Goal: Information Seeking & Learning: Learn about a topic

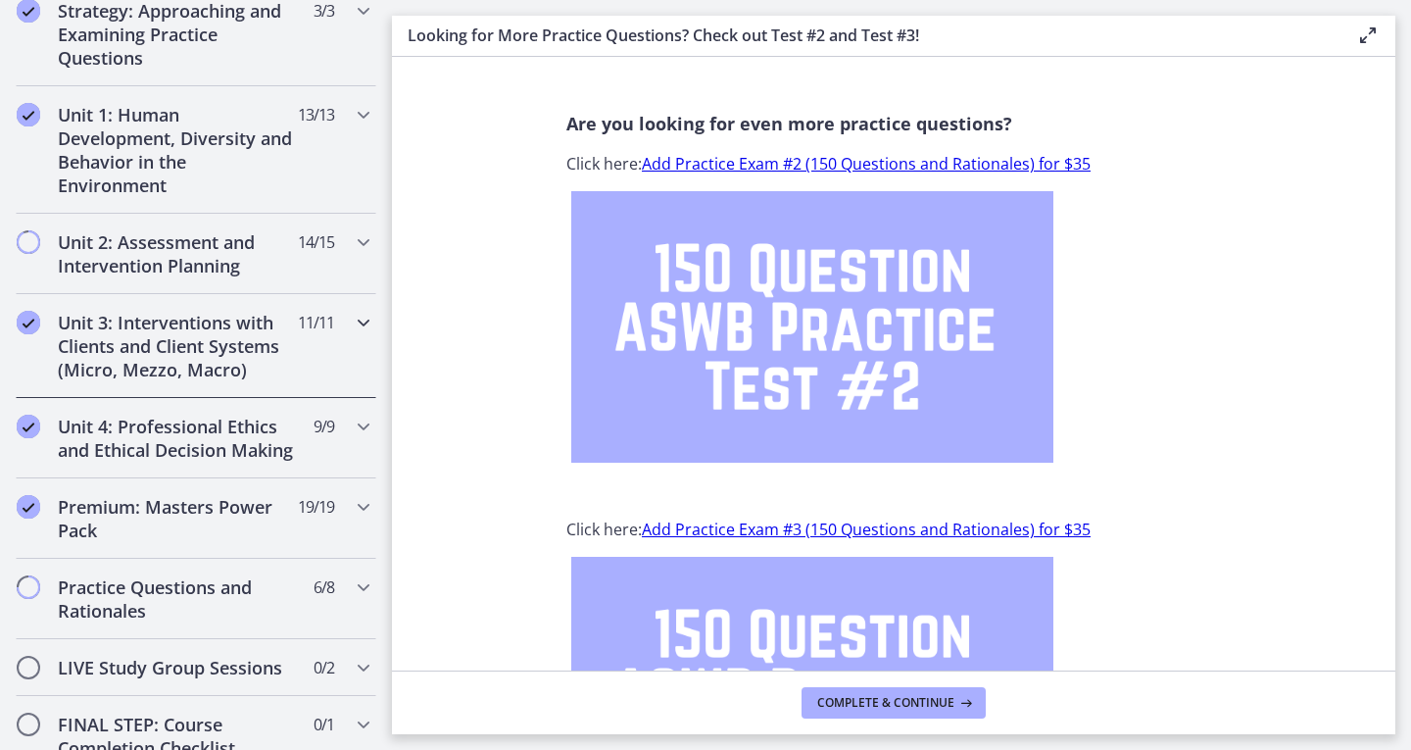
scroll to position [476, 0]
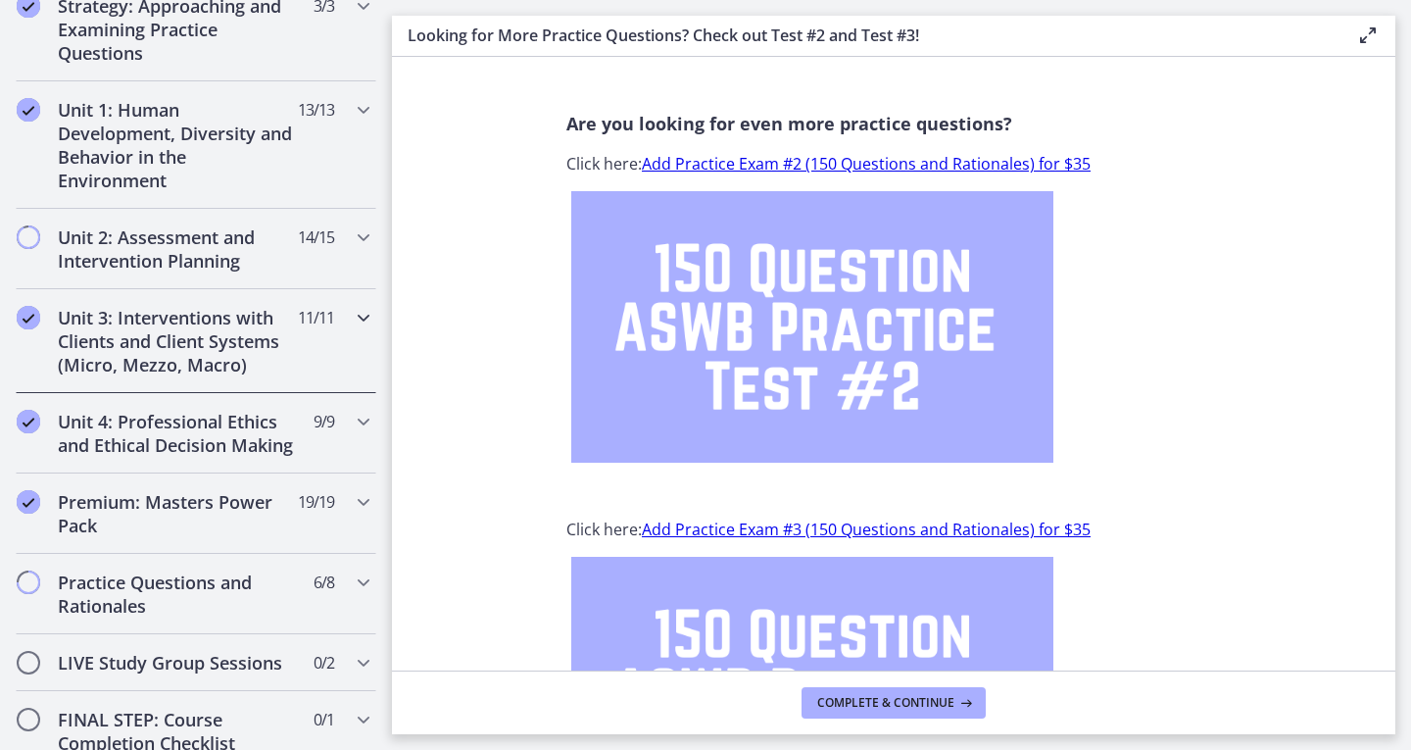
click at [337, 345] on div "Unit 3: Interventions with Clients and Client Systems (Micro, Mezzo, Macro) 11 …" at bounding box center [196, 341] width 361 height 104
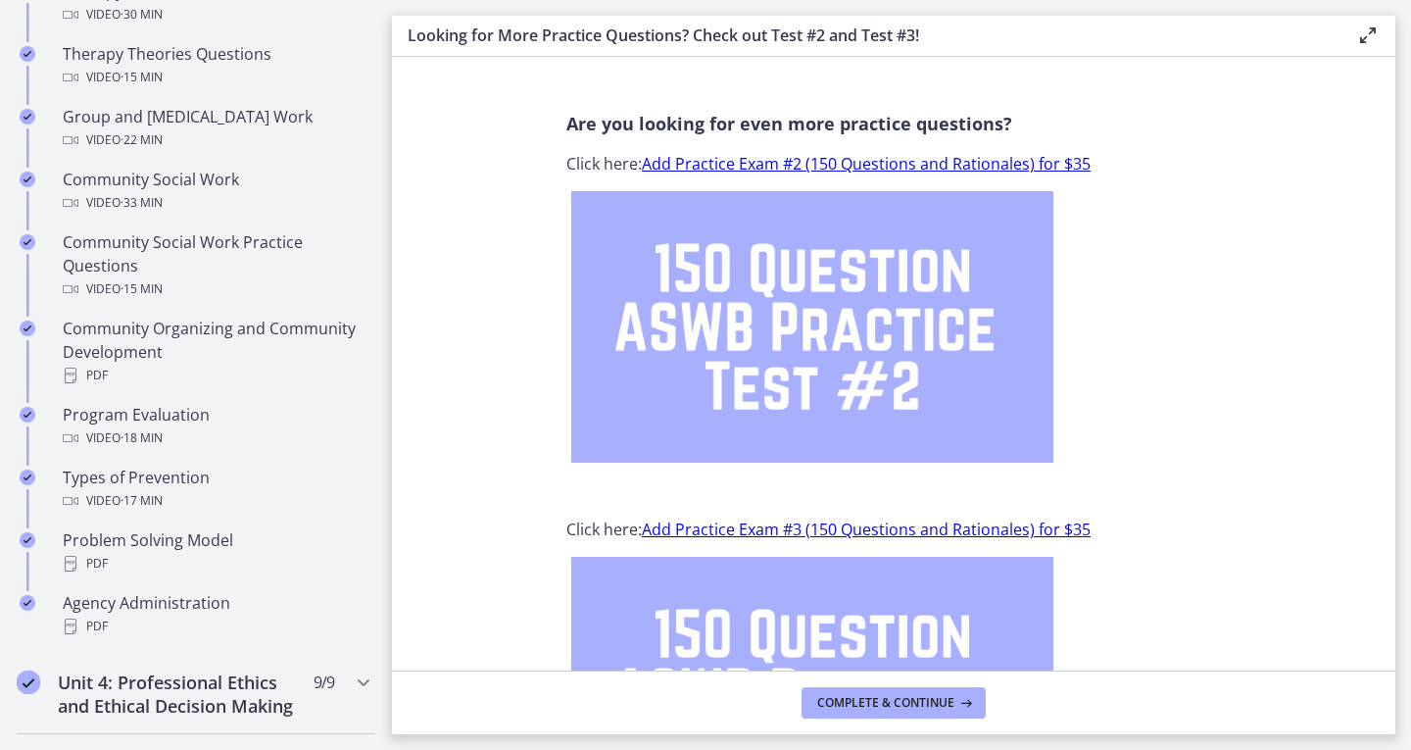
scroll to position [969, 0]
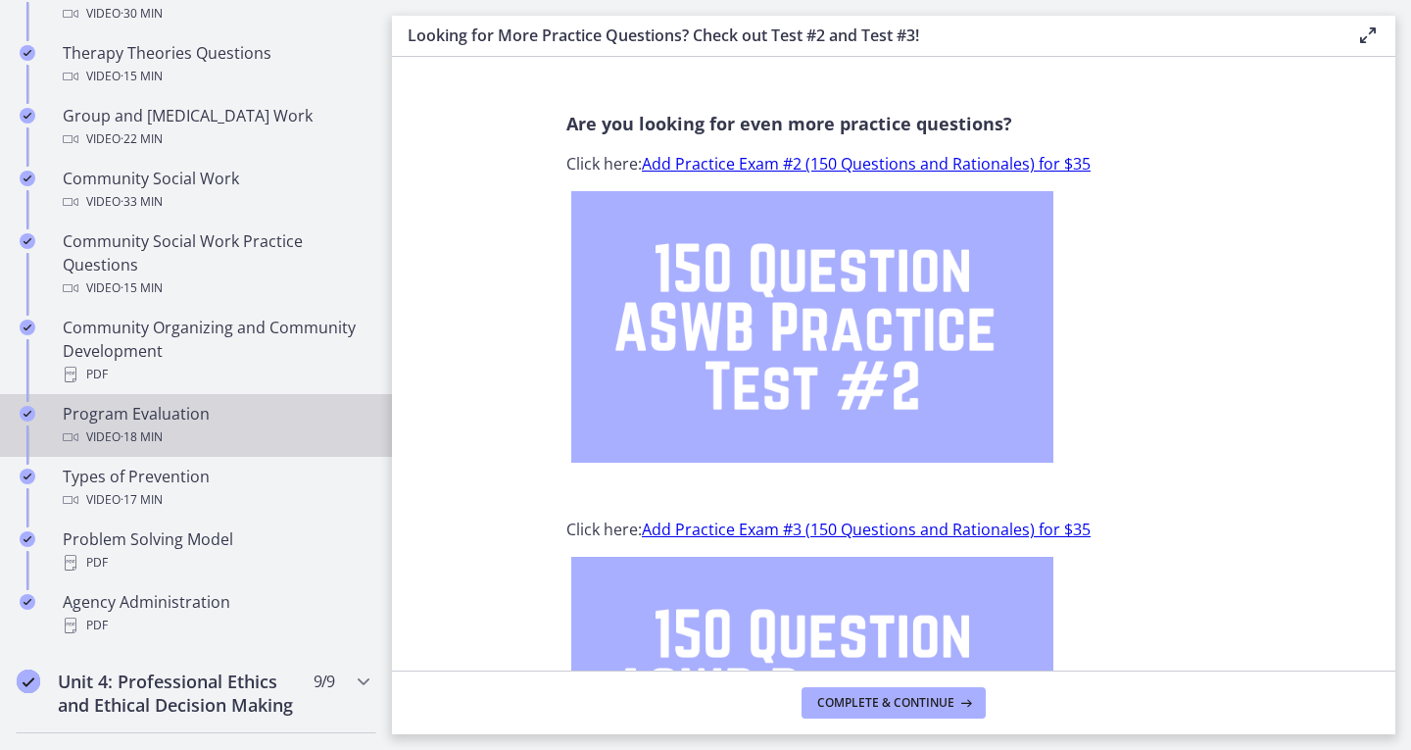
click at [316, 414] on div "Program Evaluation Video · 18 min" at bounding box center [216, 425] width 306 height 47
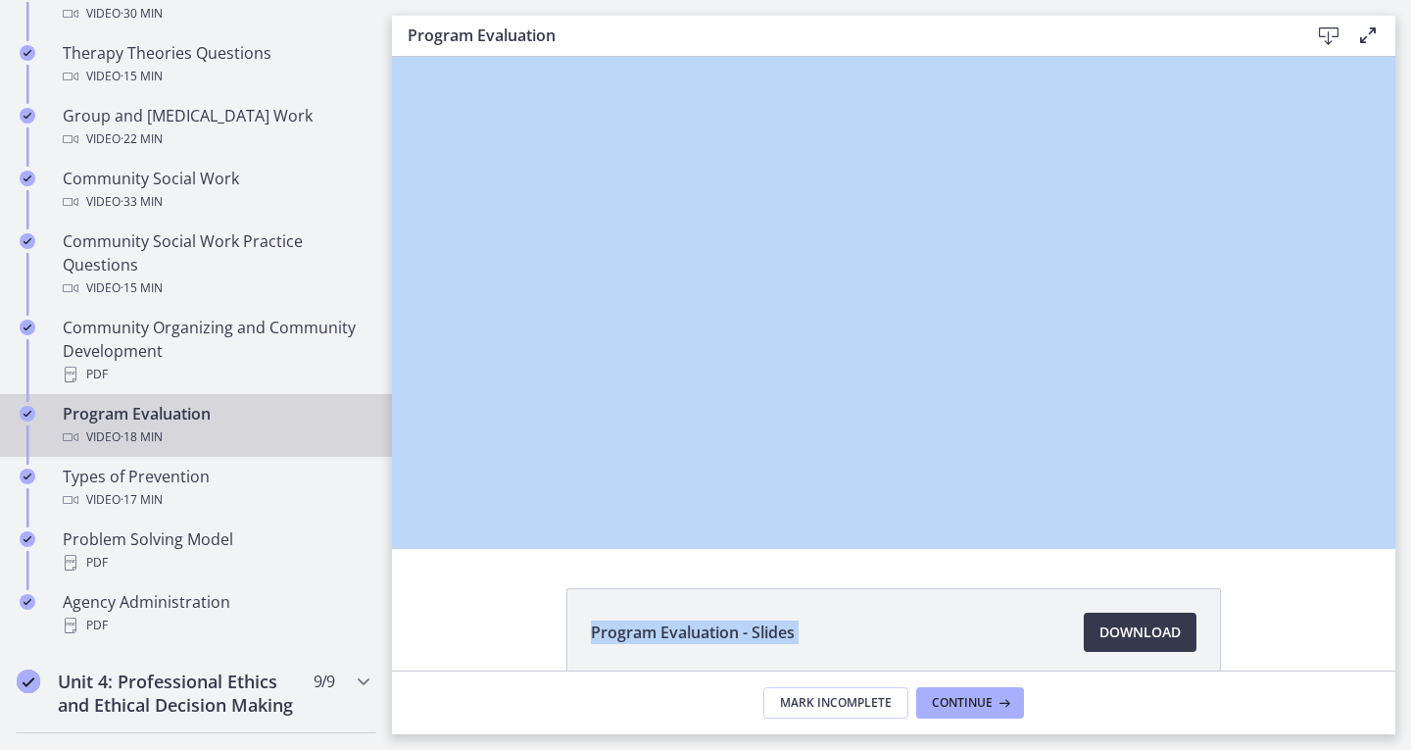
drag, startPoint x: 1502, startPoint y: 666, endPoint x: 831, endPoint y: 427, distance: 712.5
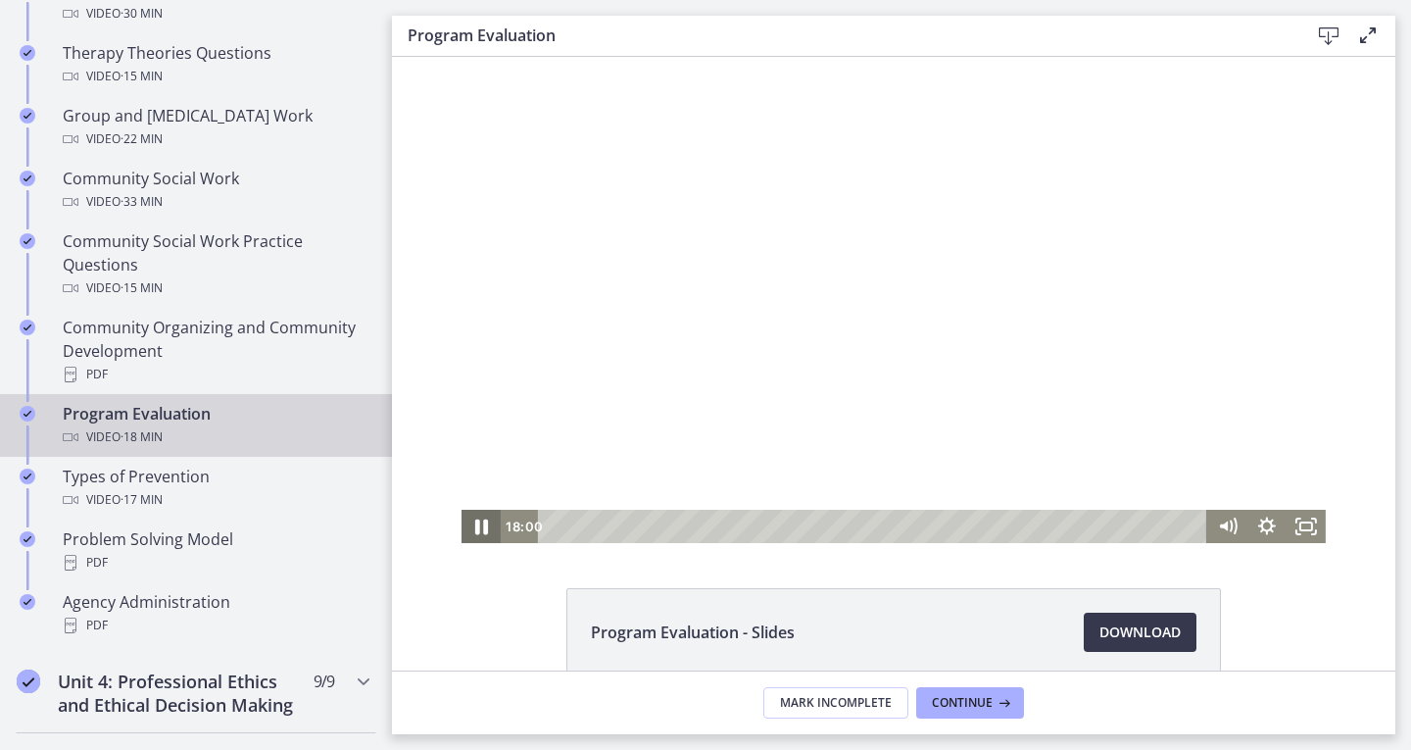
click at [467, 527] on icon "Pause" at bounding box center [481, 527] width 47 height 40
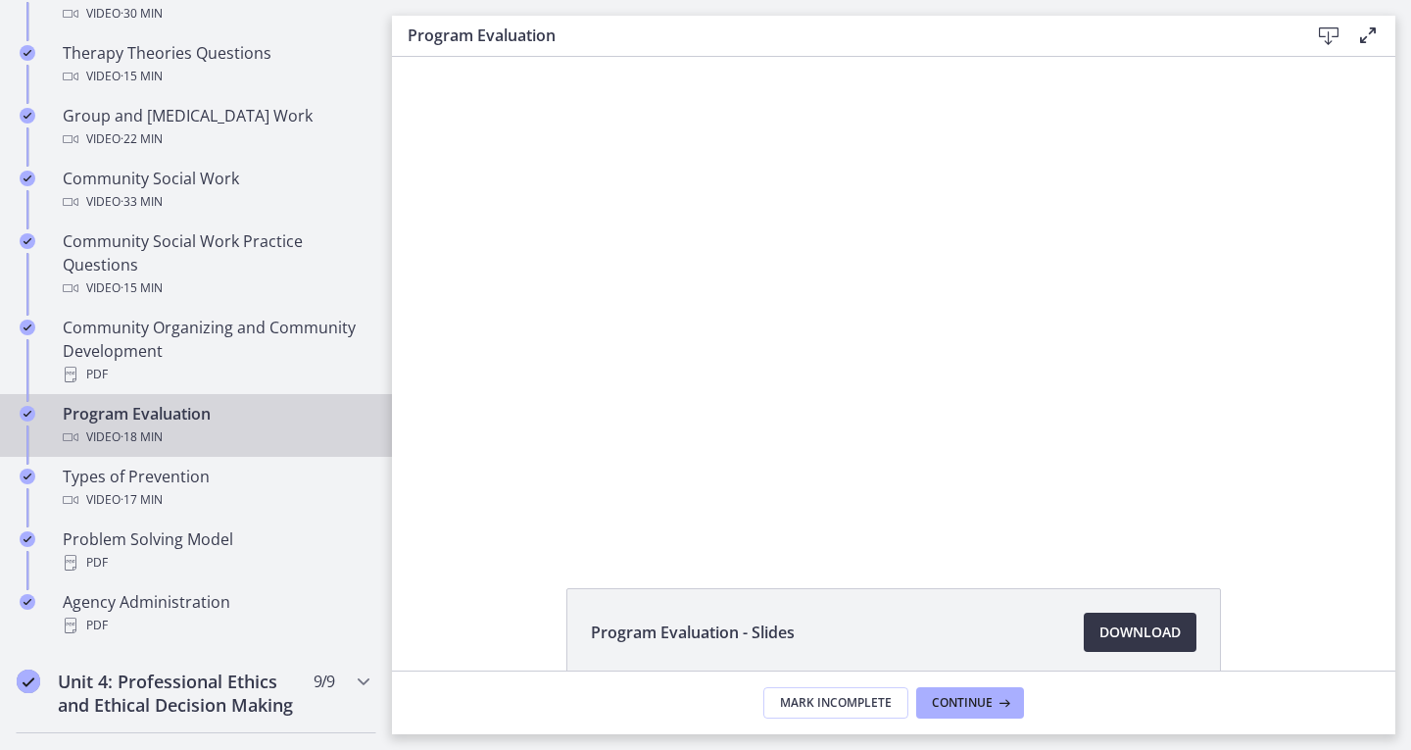
click at [1152, 614] on link "Download Opens in a new window" at bounding box center [1140, 631] width 113 height 39
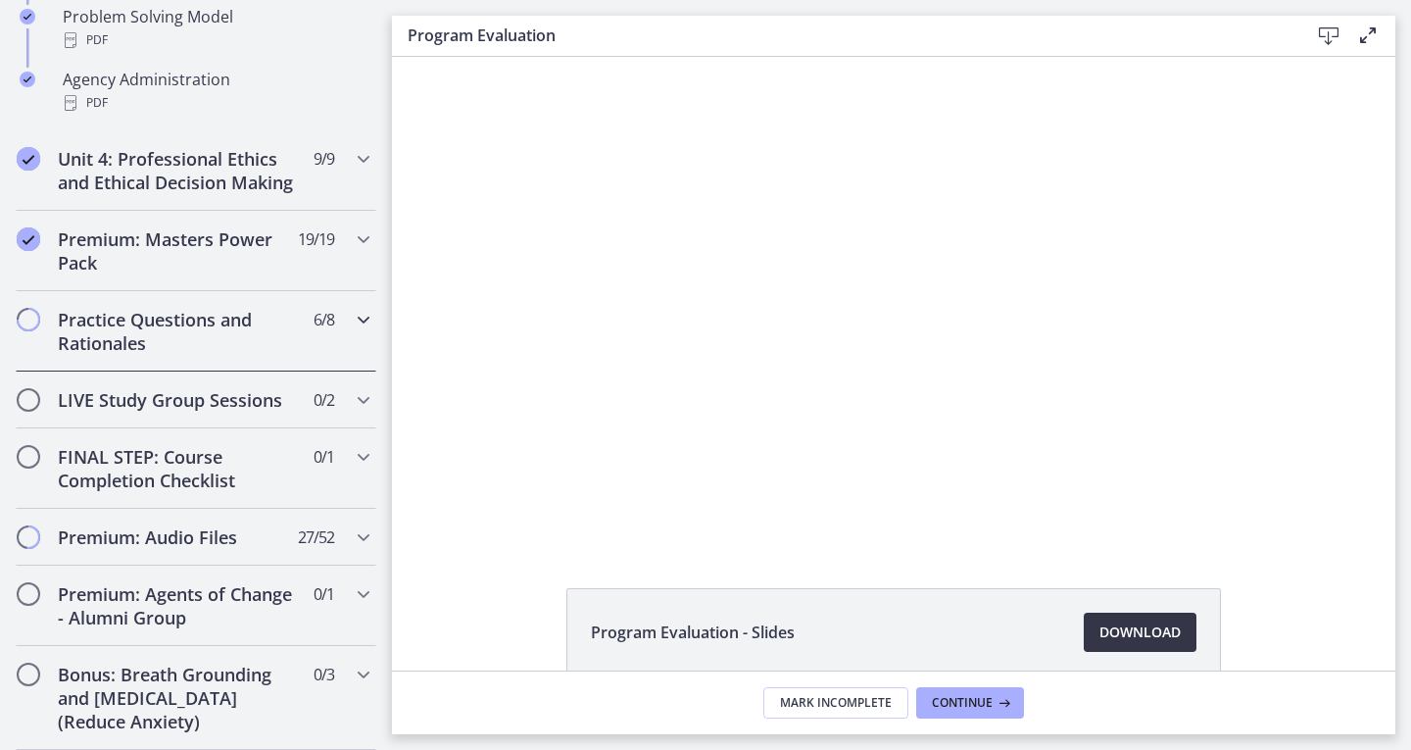
scroll to position [1492, 0]
click at [224, 273] on h2 "Premium: Masters Power Pack" at bounding box center [177, 249] width 239 height 47
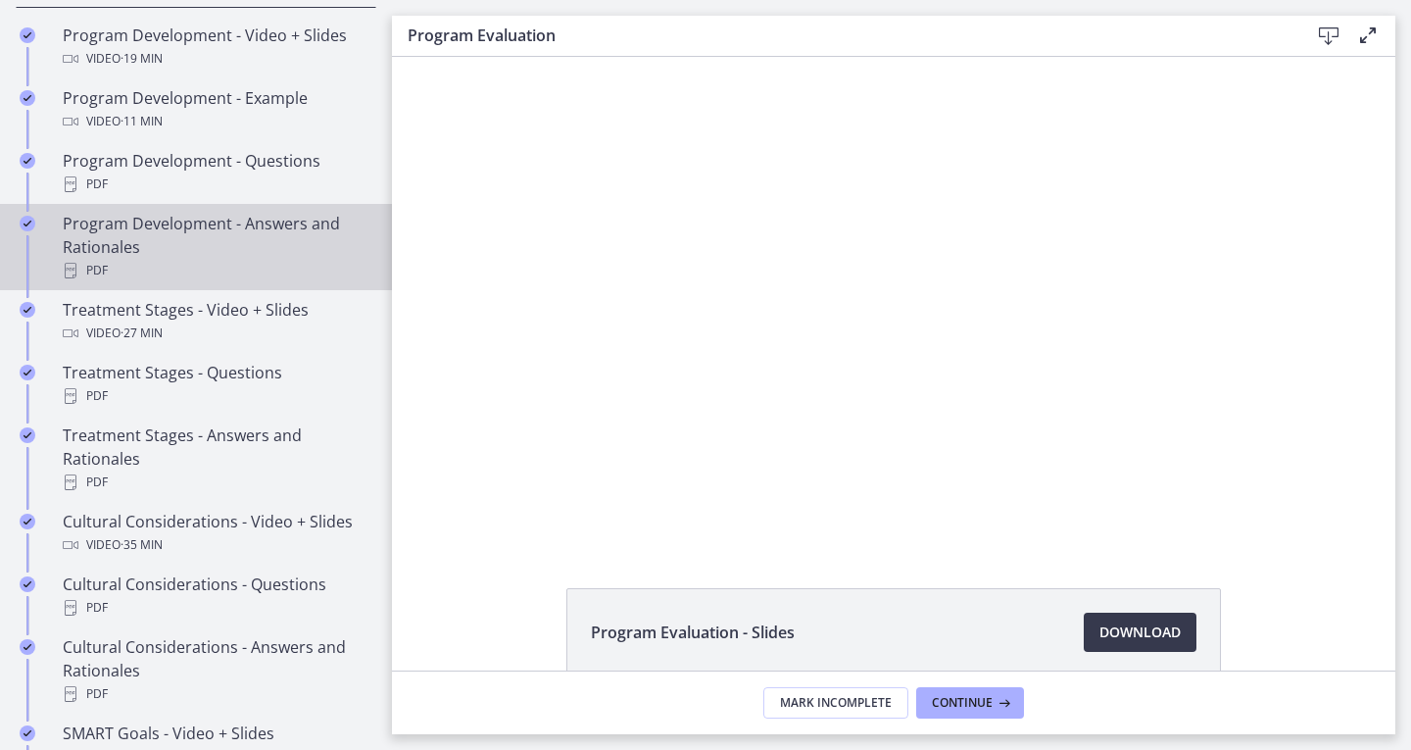
scroll to position [1021, 0]
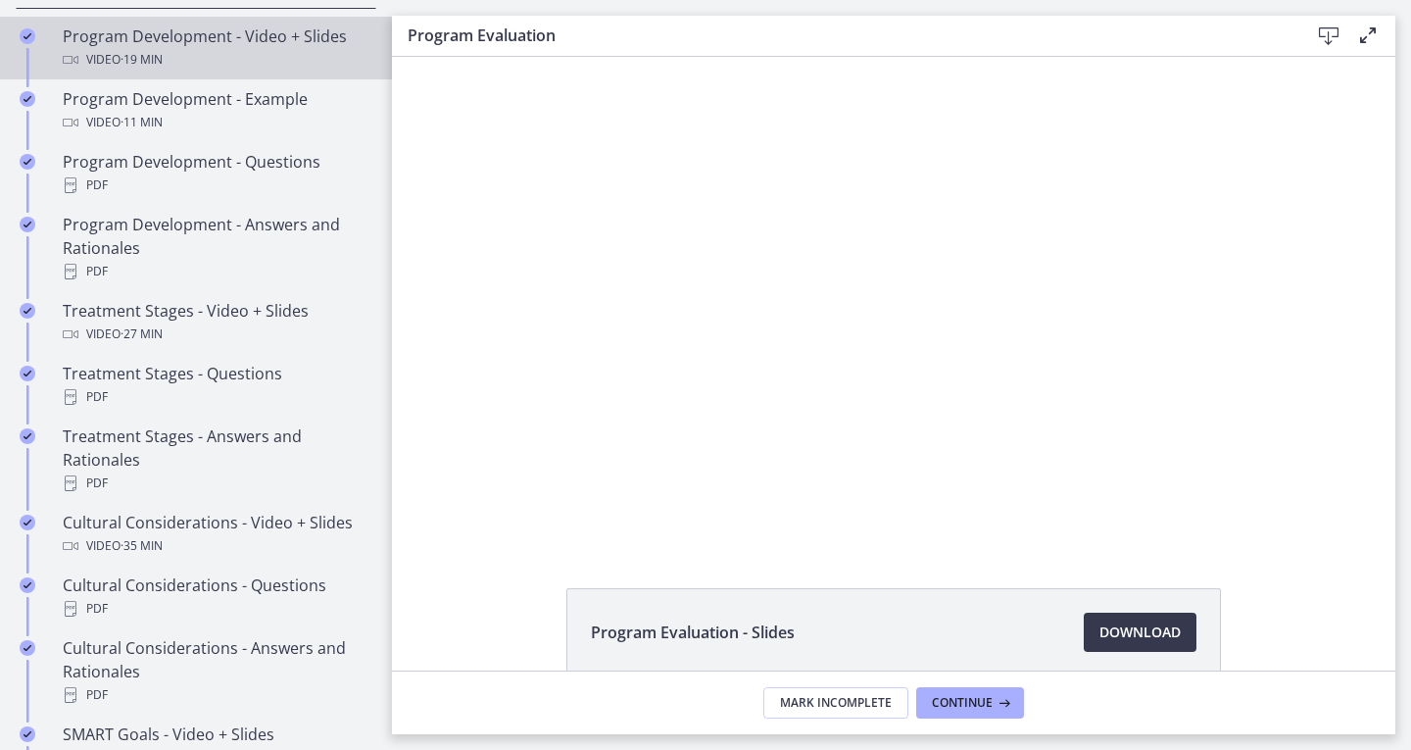
click at [301, 46] on link "Program Development - Video + Slides Video · 19 min" at bounding box center [196, 48] width 392 height 63
click at [1131, 634] on span "Download Opens in a new window" at bounding box center [1139, 632] width 81 height 24
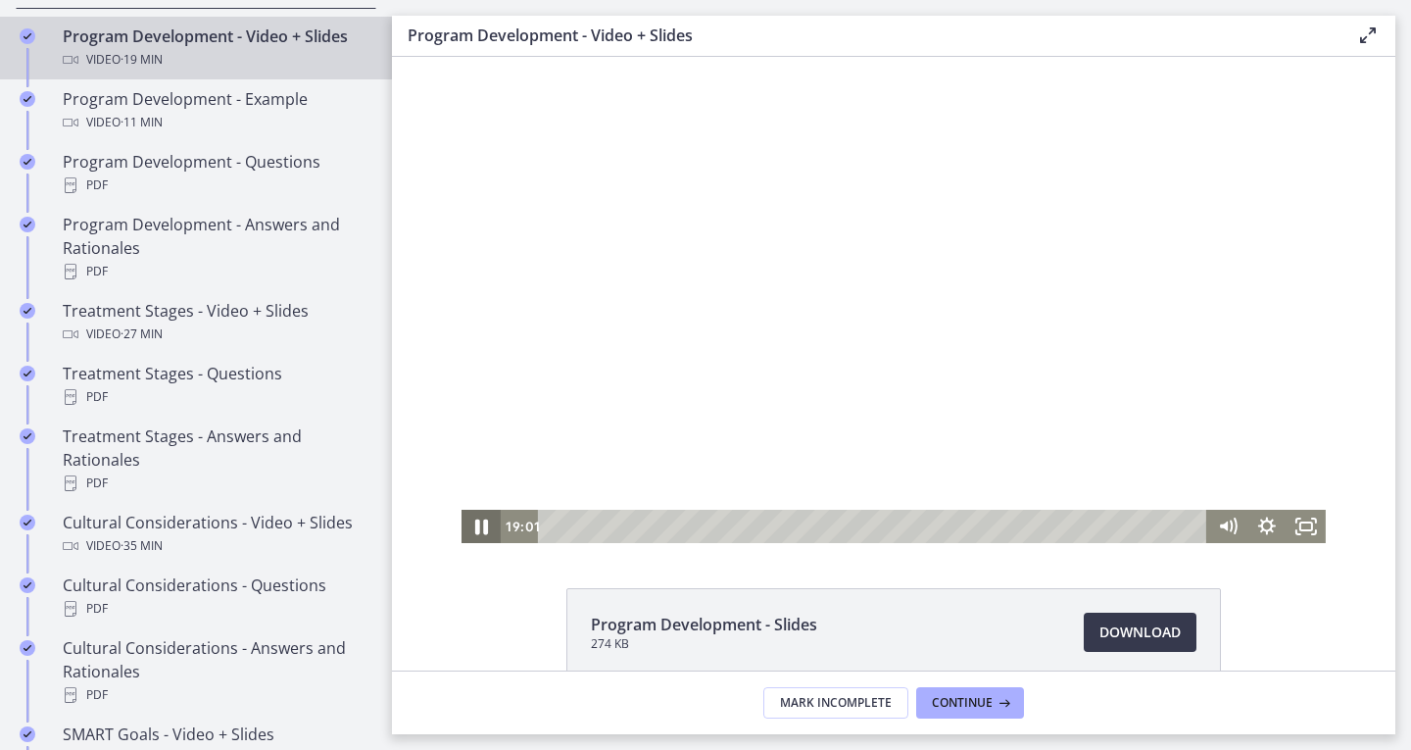
click at [477, 517] on icon "Pause" at bounding box center [481, 527] width 47 height 40
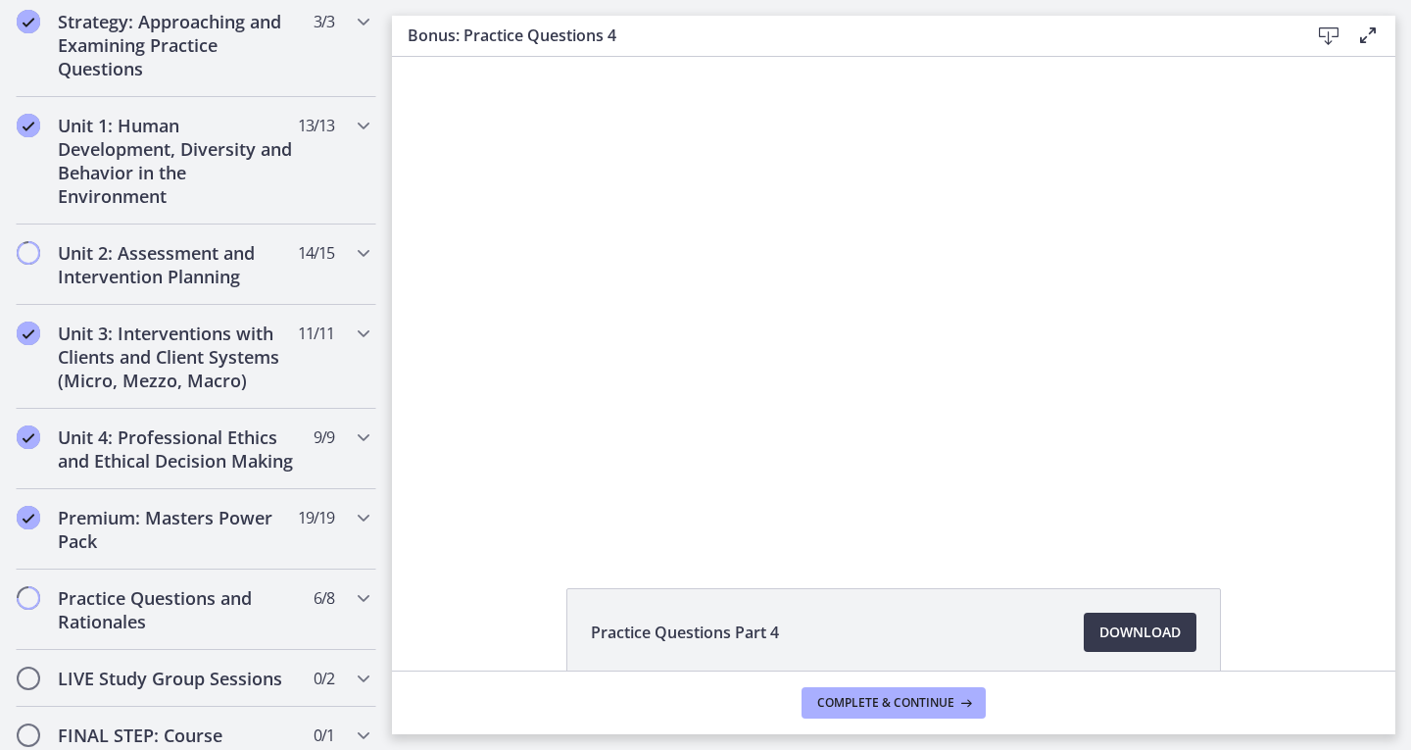
scroll to position [807, 0]
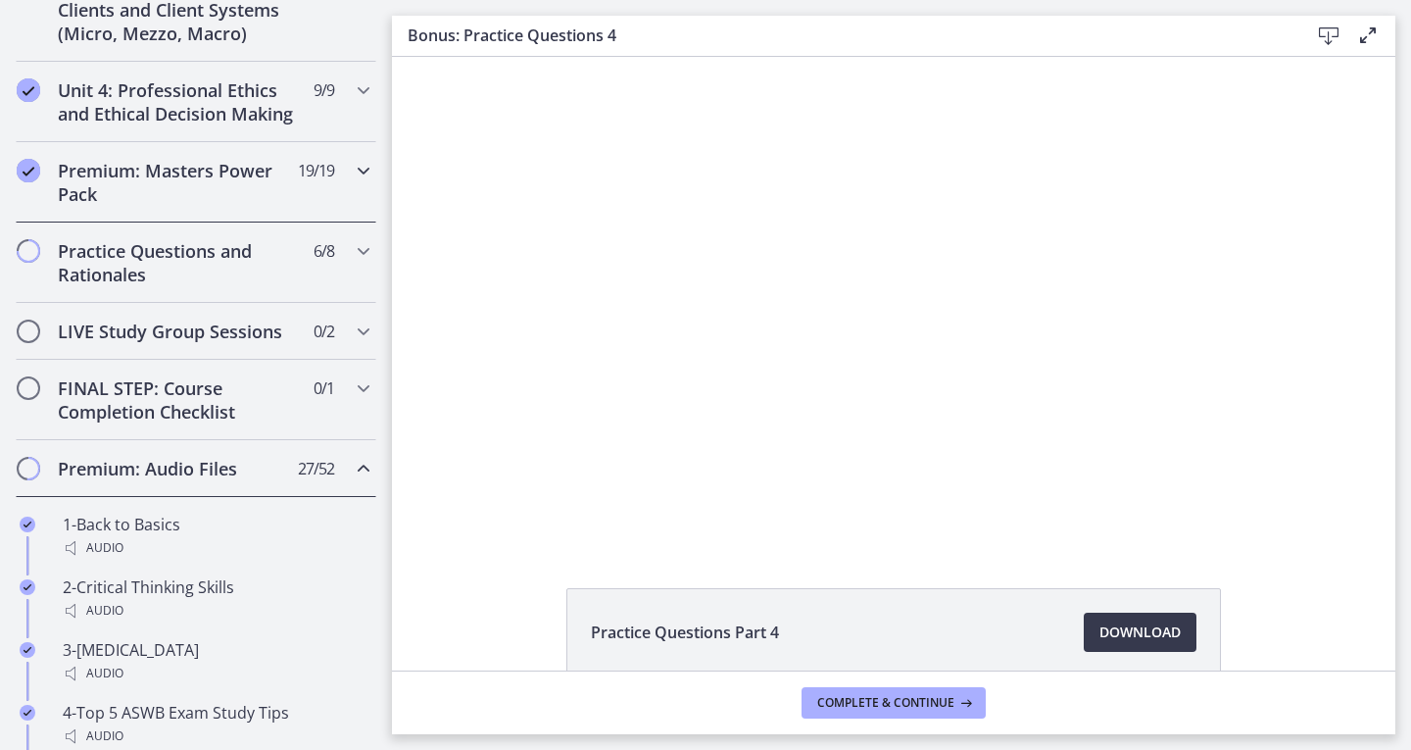
click at [218, 203] on h2 "Premium: Masters Power Pack" at bounding box center [177, 182] width 239 height 47
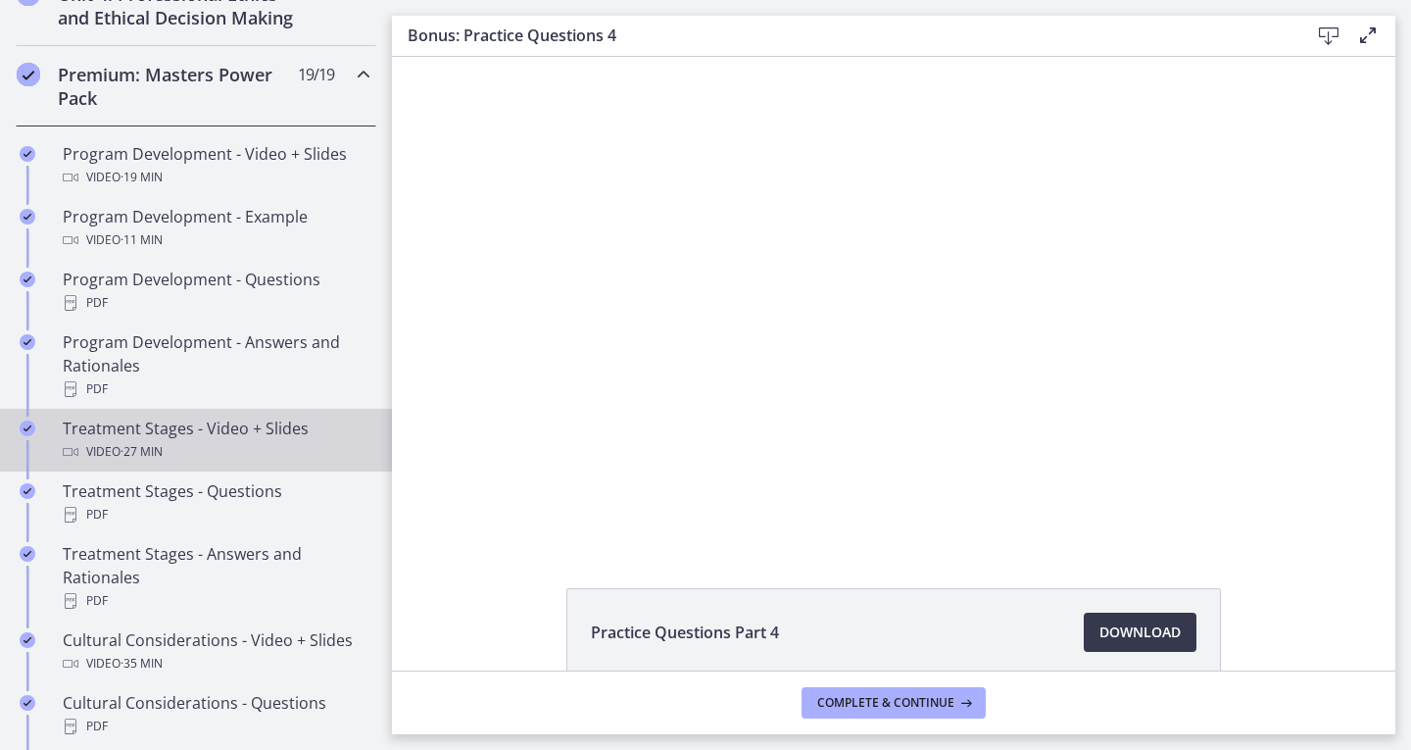
scroll to position [896, 0]
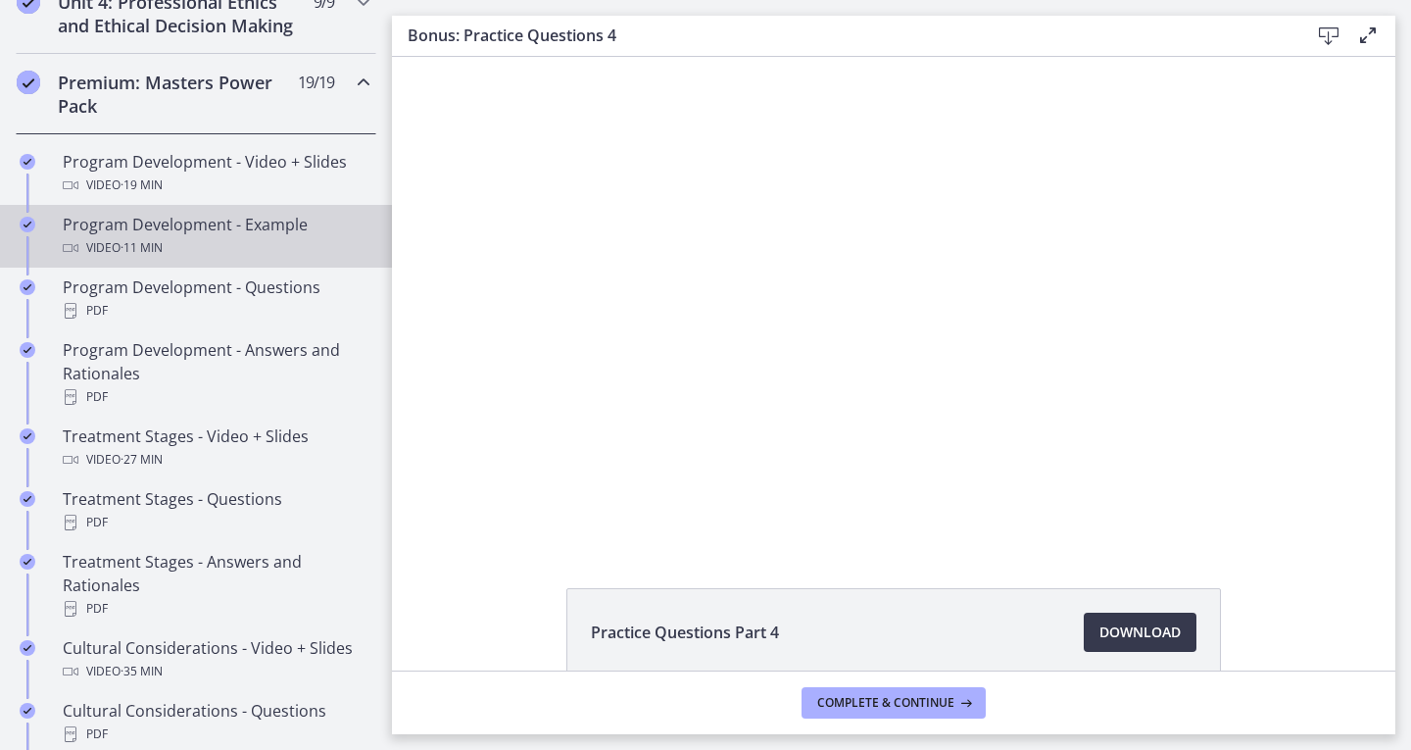
click at [215, 248] on div "Program Development - Example Video · 11 min" at bounding box center [216, 236] width 306 height 47
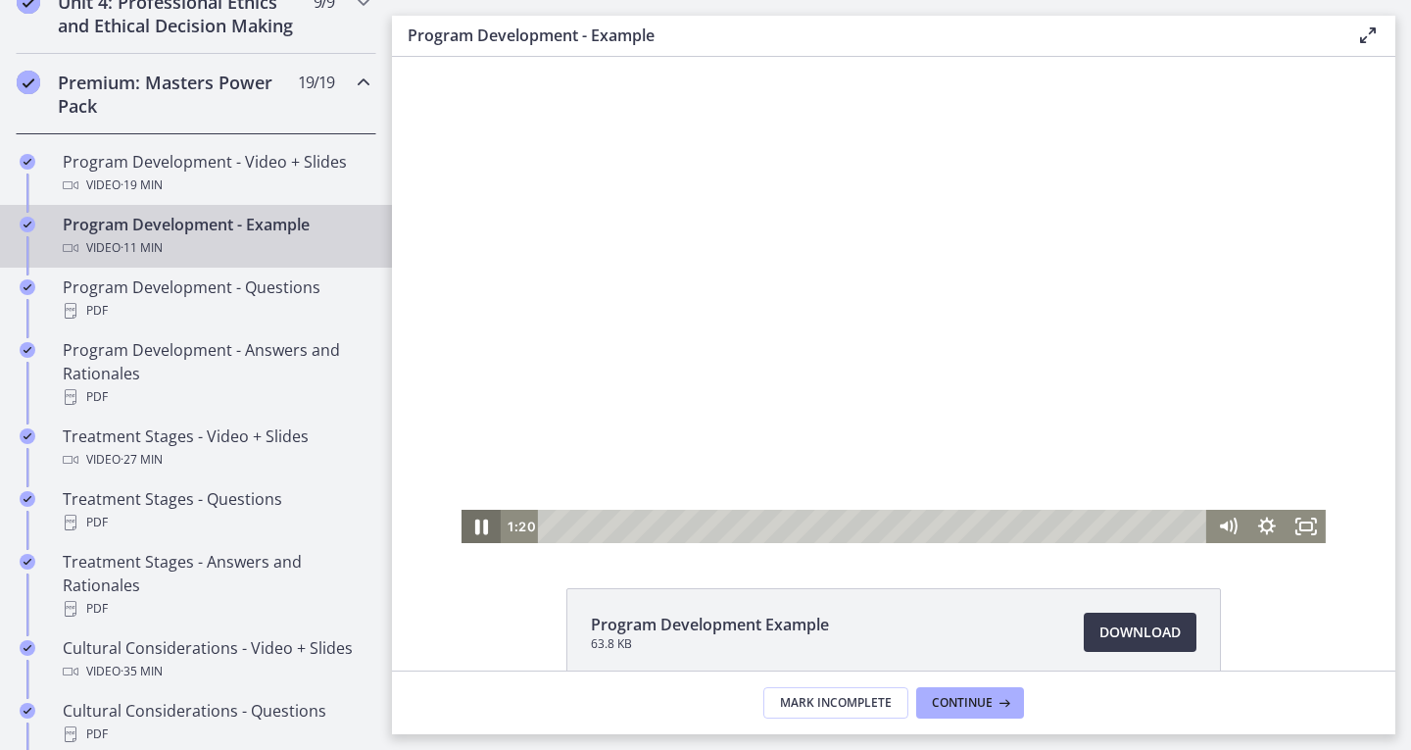
click at [464, 534] on icon "Pause" at bounding box center [481, 527] width 47 height 40
click at [487, 533] on icon "Play Video" at bounding box center [483, 527] width 47 height 40
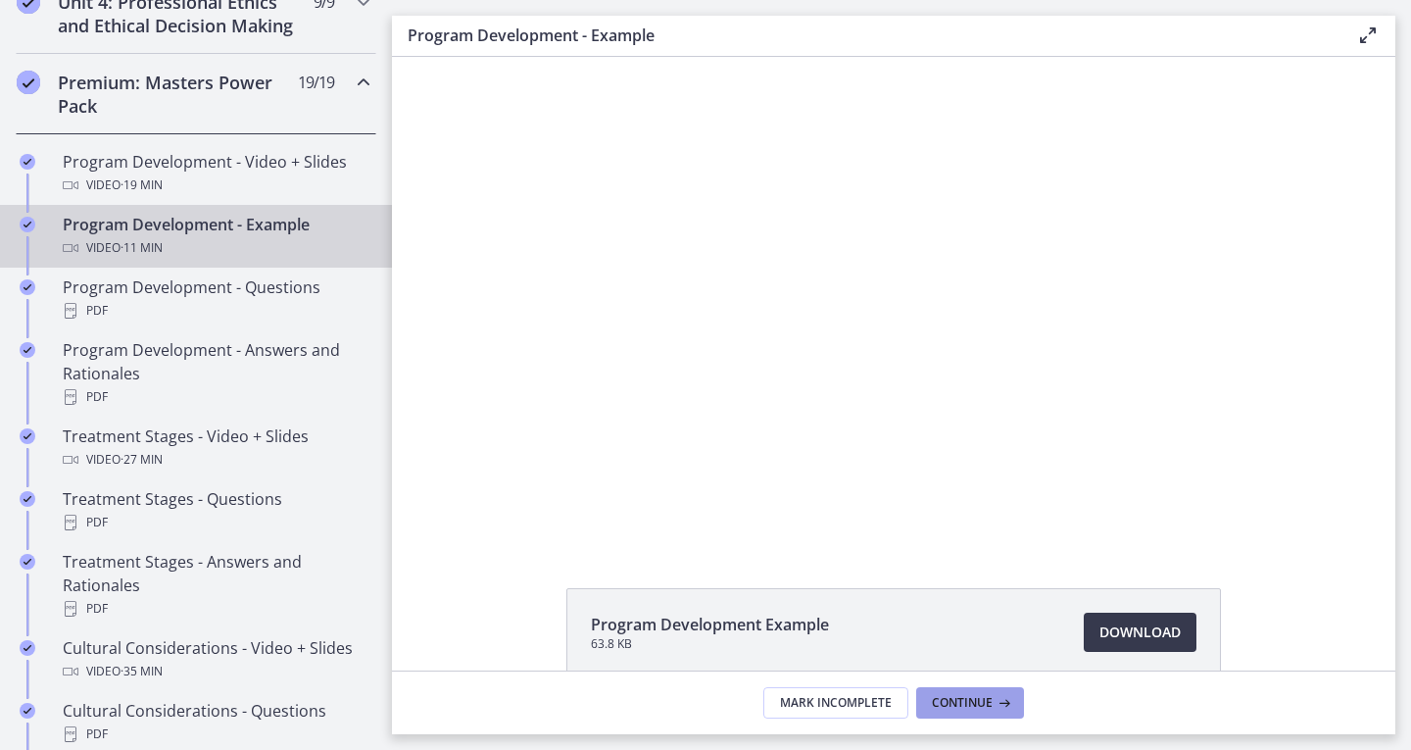
click at [987, 697] on span "Continue" at bounding box center [962, 703] width 61 height 16
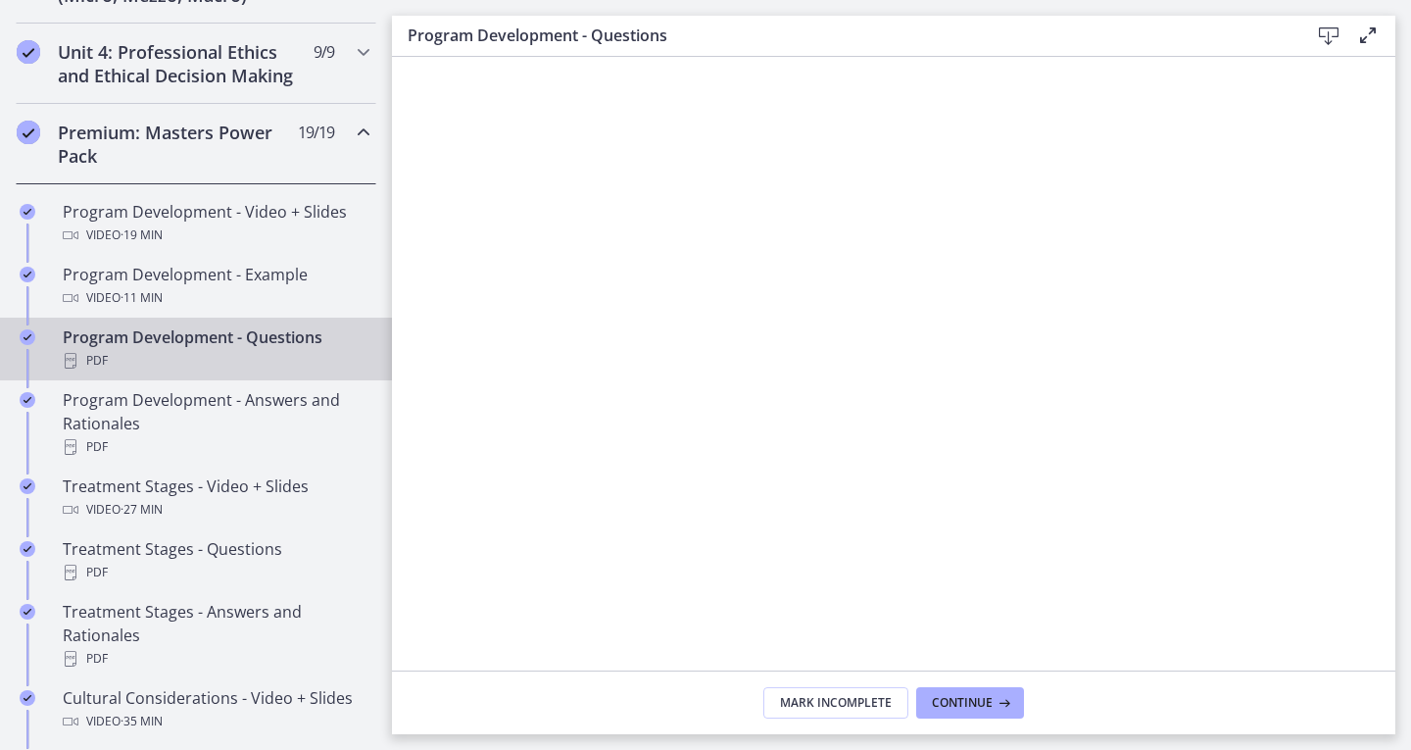
scroll to position [850, 0]
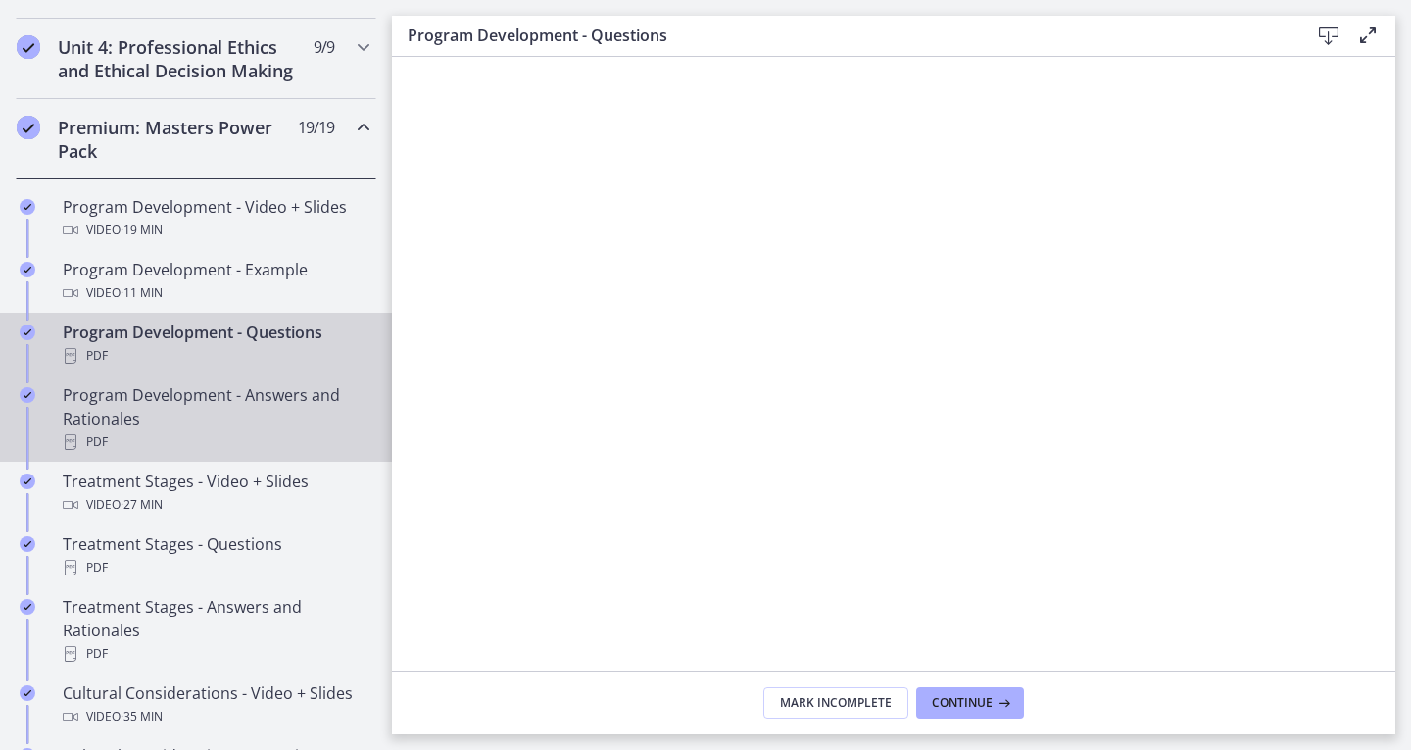
click at [290, 411] on div "Program Development - Answers and Rationales PDF" at bounding box center [216, 418] width 306 height 71
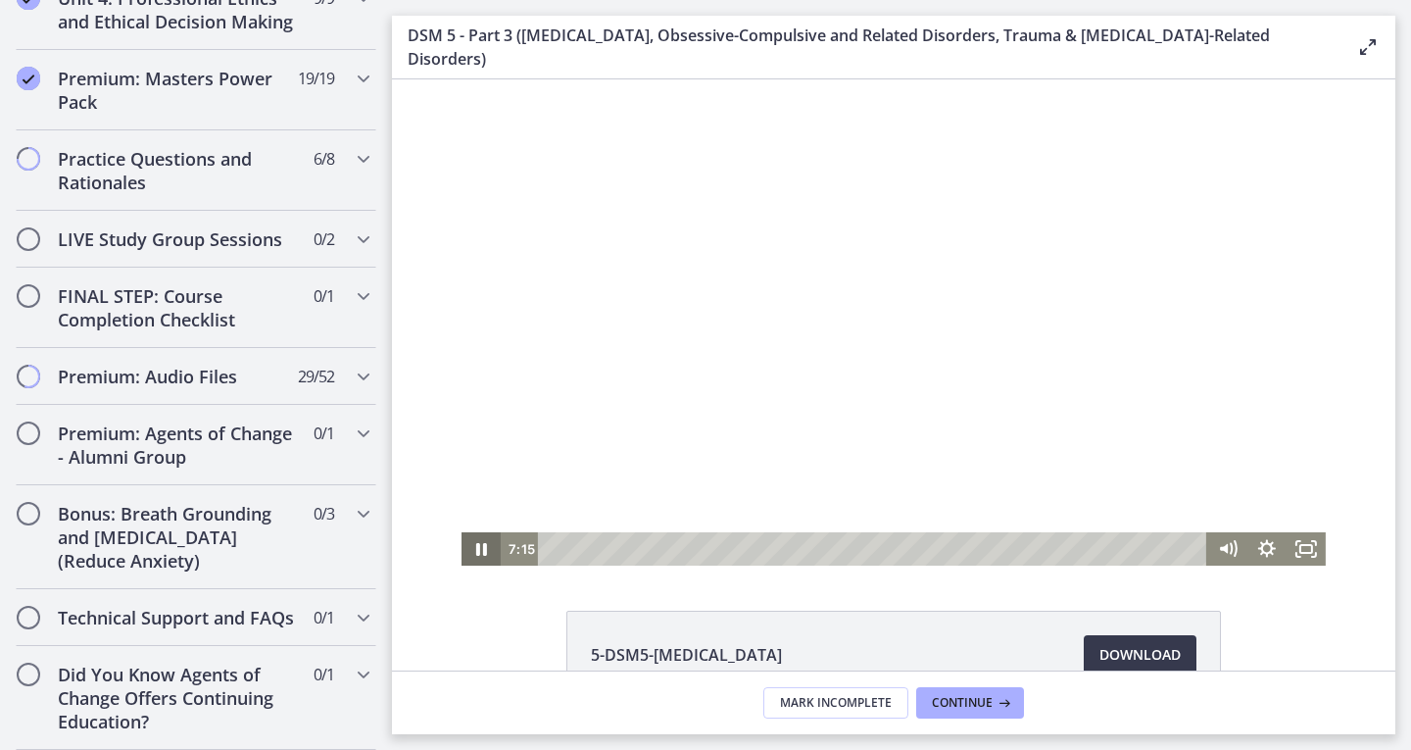
scroll to position [2160, 0]
click at [475, 549] on icon "Pause" at bounding box center [481, 550] width 13 height 16
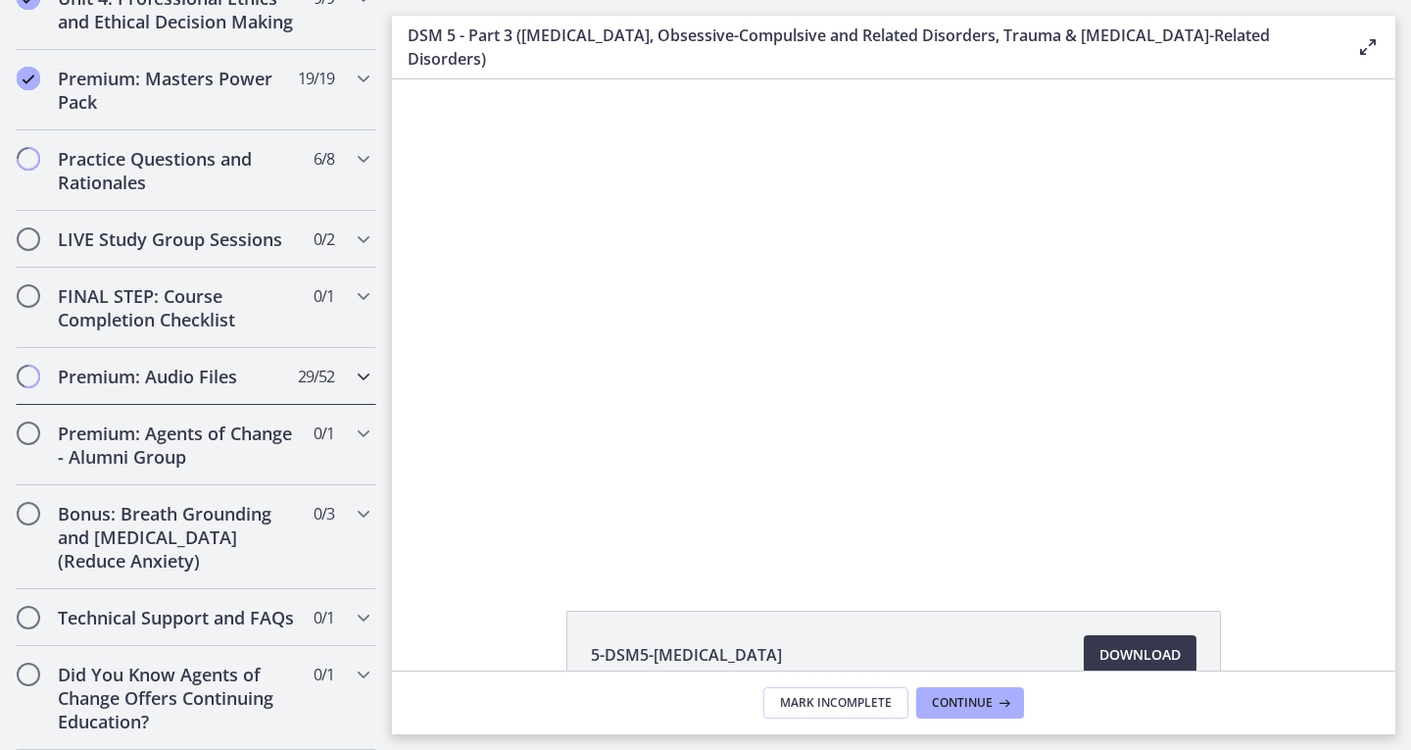
click at [222, 364] on h2 "Premium: Audio Files" at bounding box center [177, 376] width 239 height 24
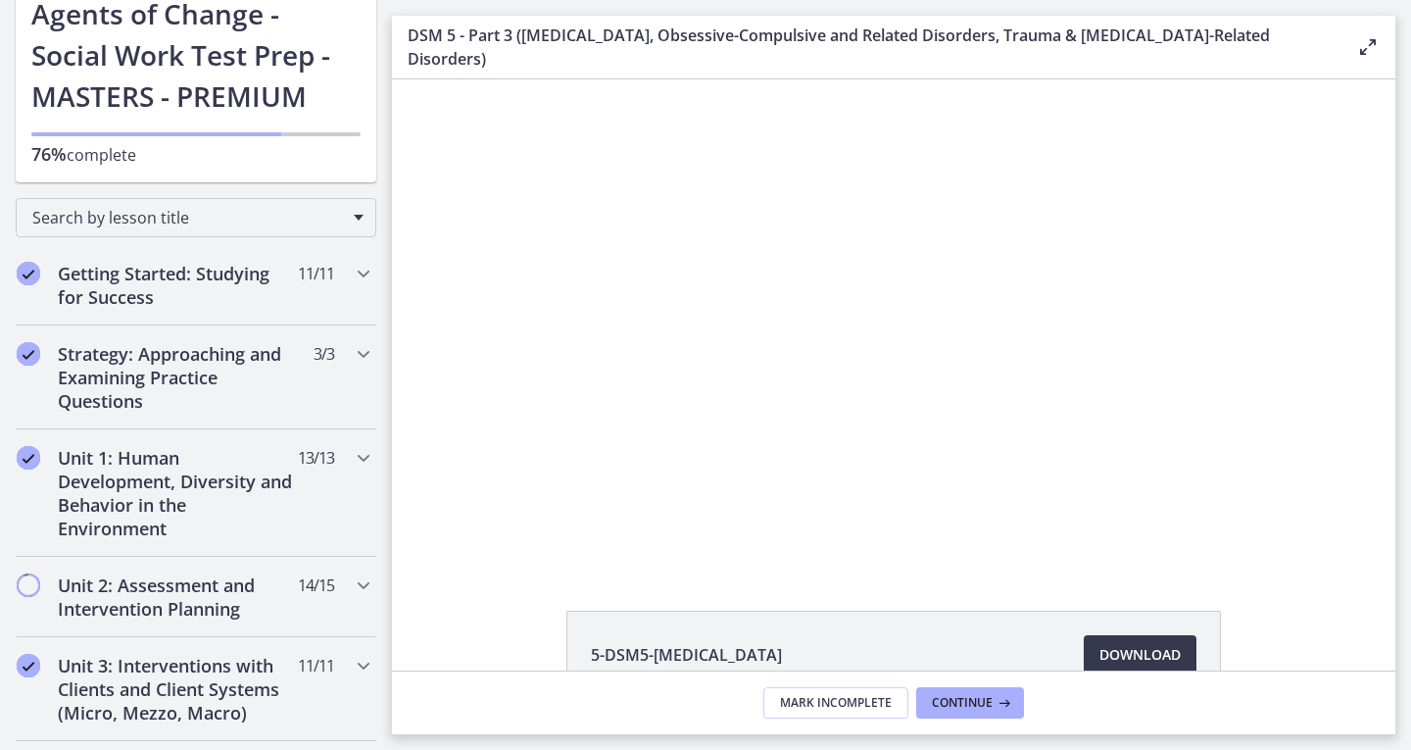
scroll to position [0, 0]
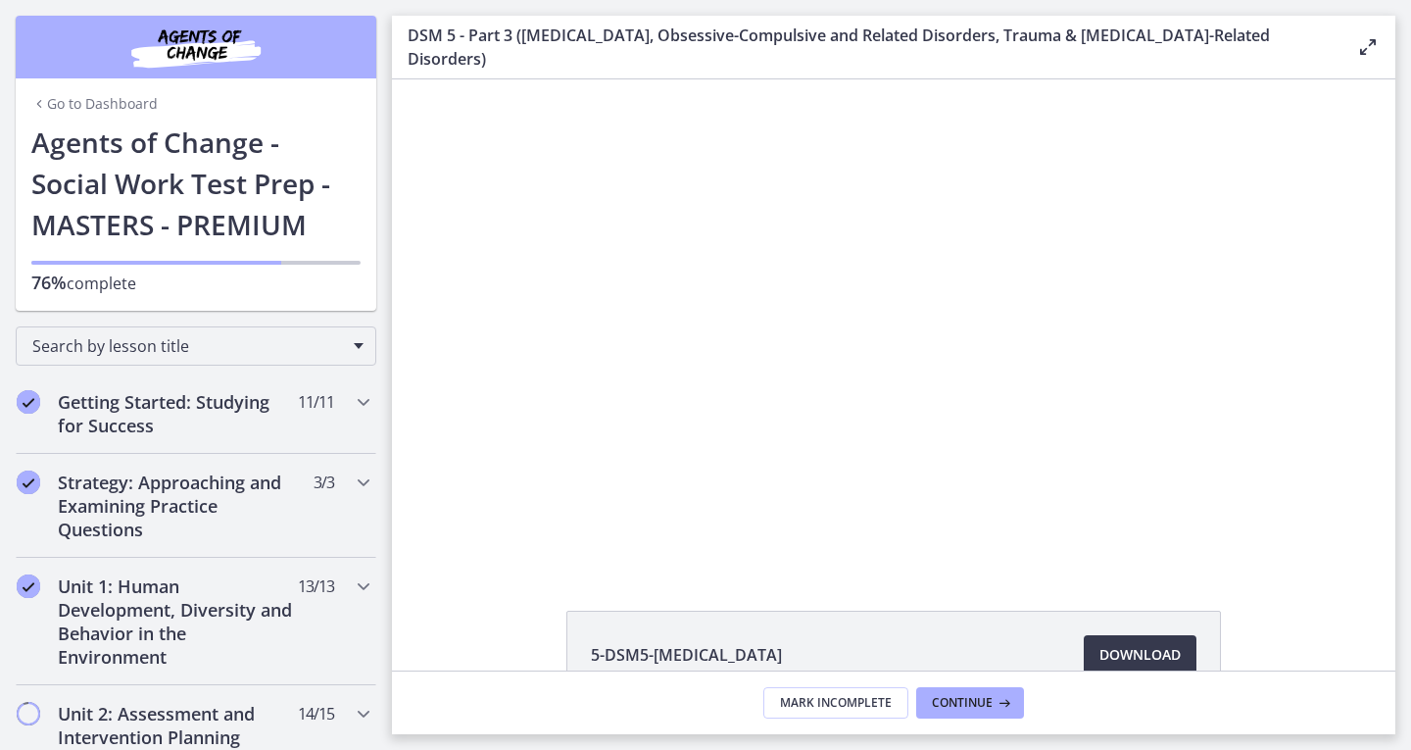
click at [61, 107] on link "Go to Dashboard" at bounding box center [94, 104] width 126 height 20
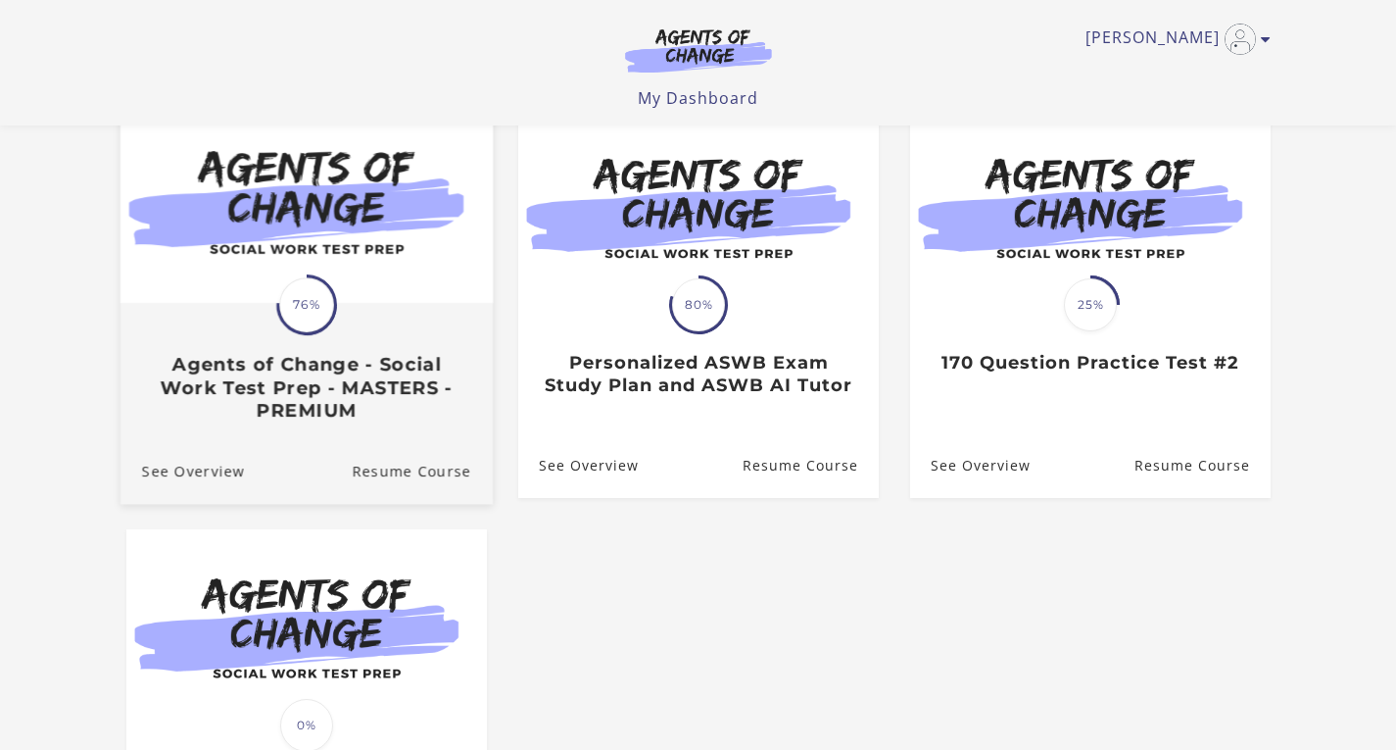
scroll to position [550, 0]
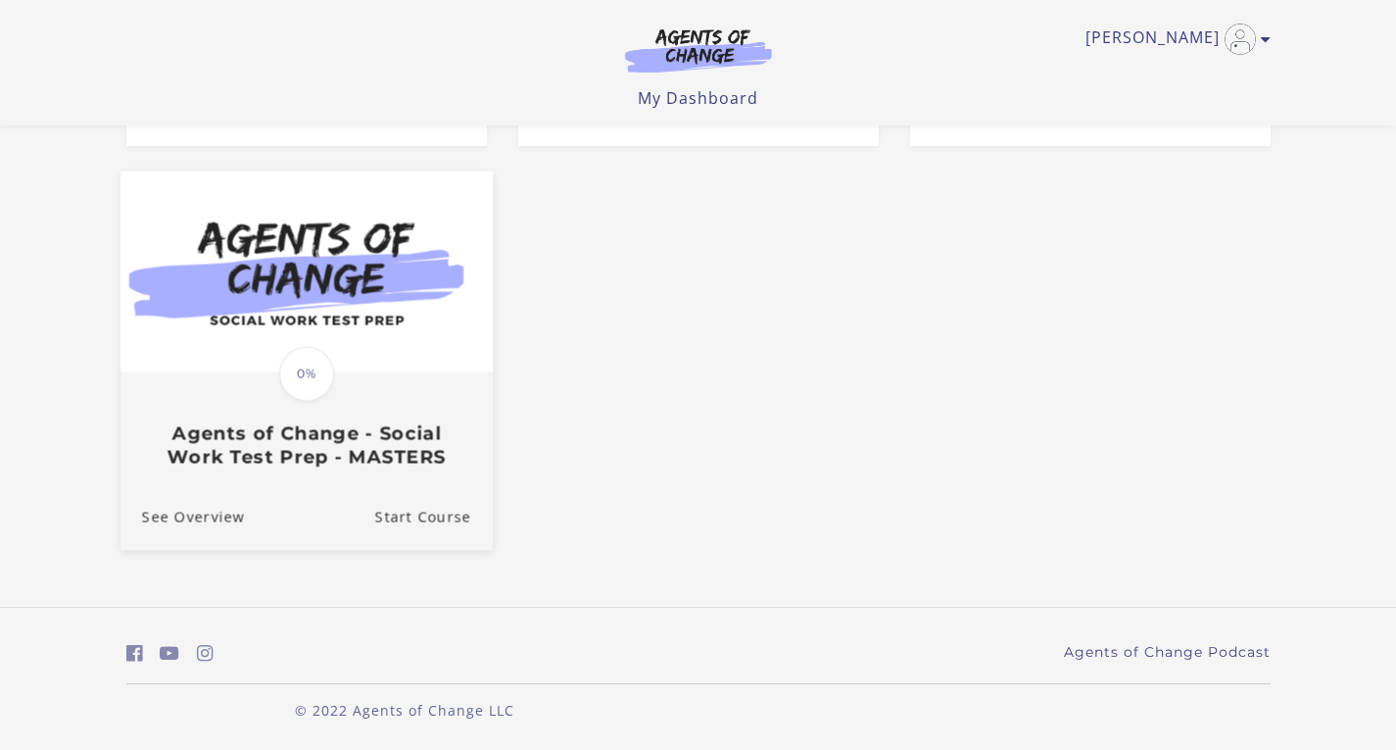
click at [393, 475] on link "Translation missing: en.liquid.partials.dashboard_course_card.progress_descript…" at bounding box center [306, 326] width 372 height 313
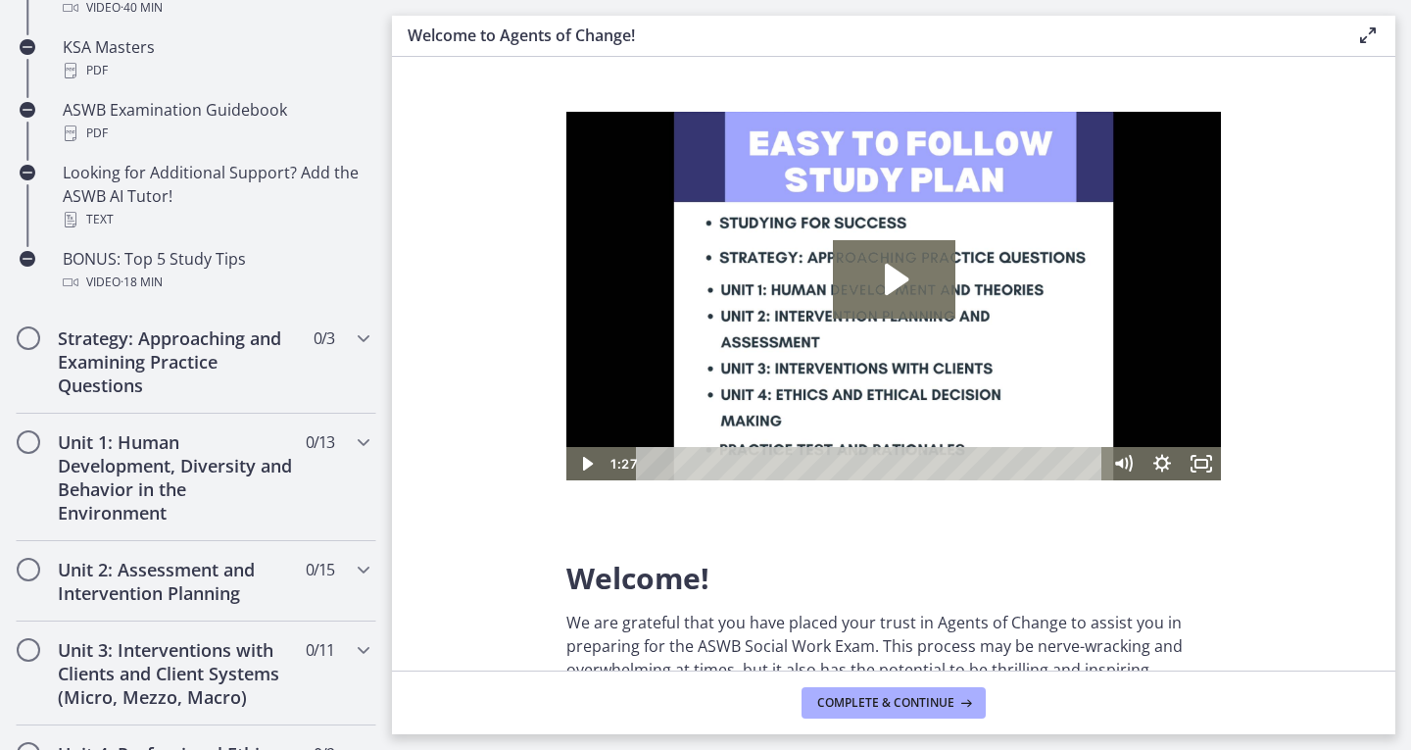
scroll to position [1234, 0]
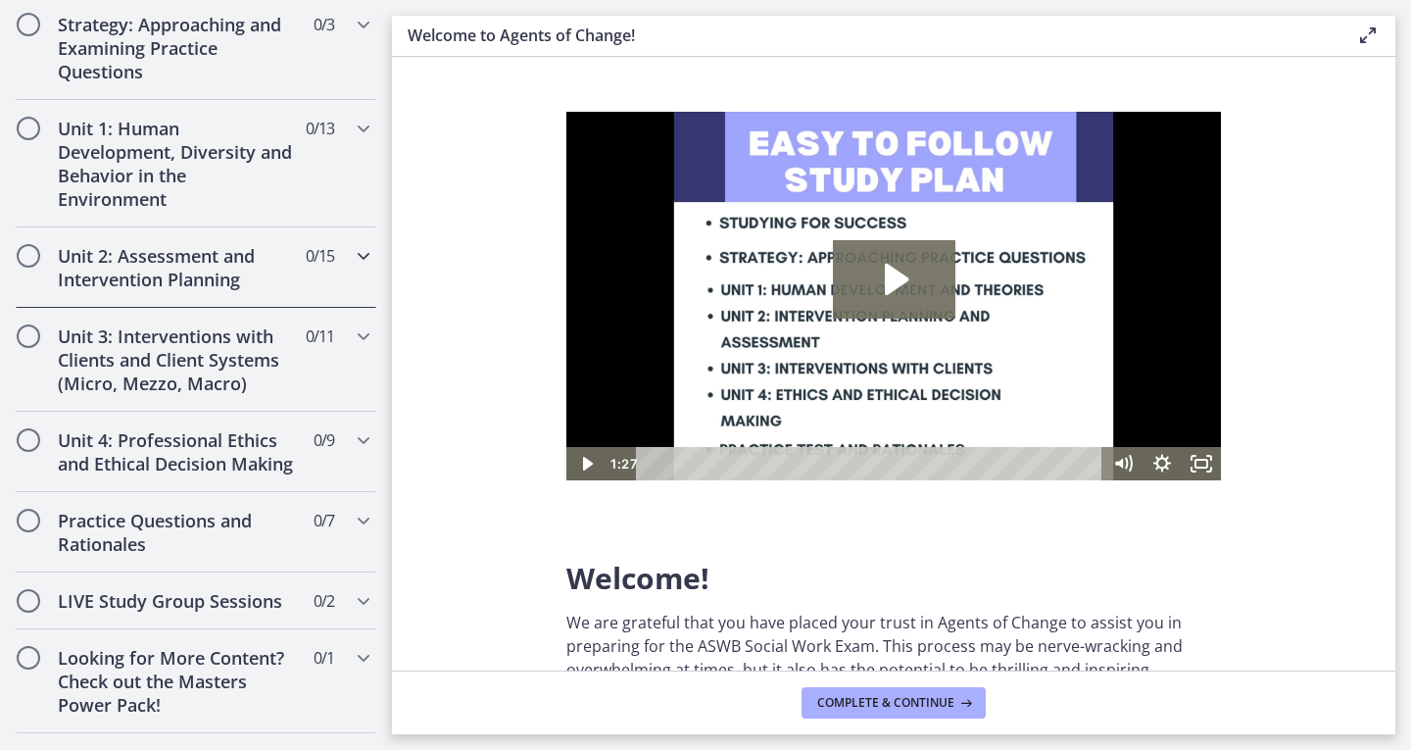
click at [352, 264] on icon "Chapters" at bounding box center [364, 256] width 24 height 24
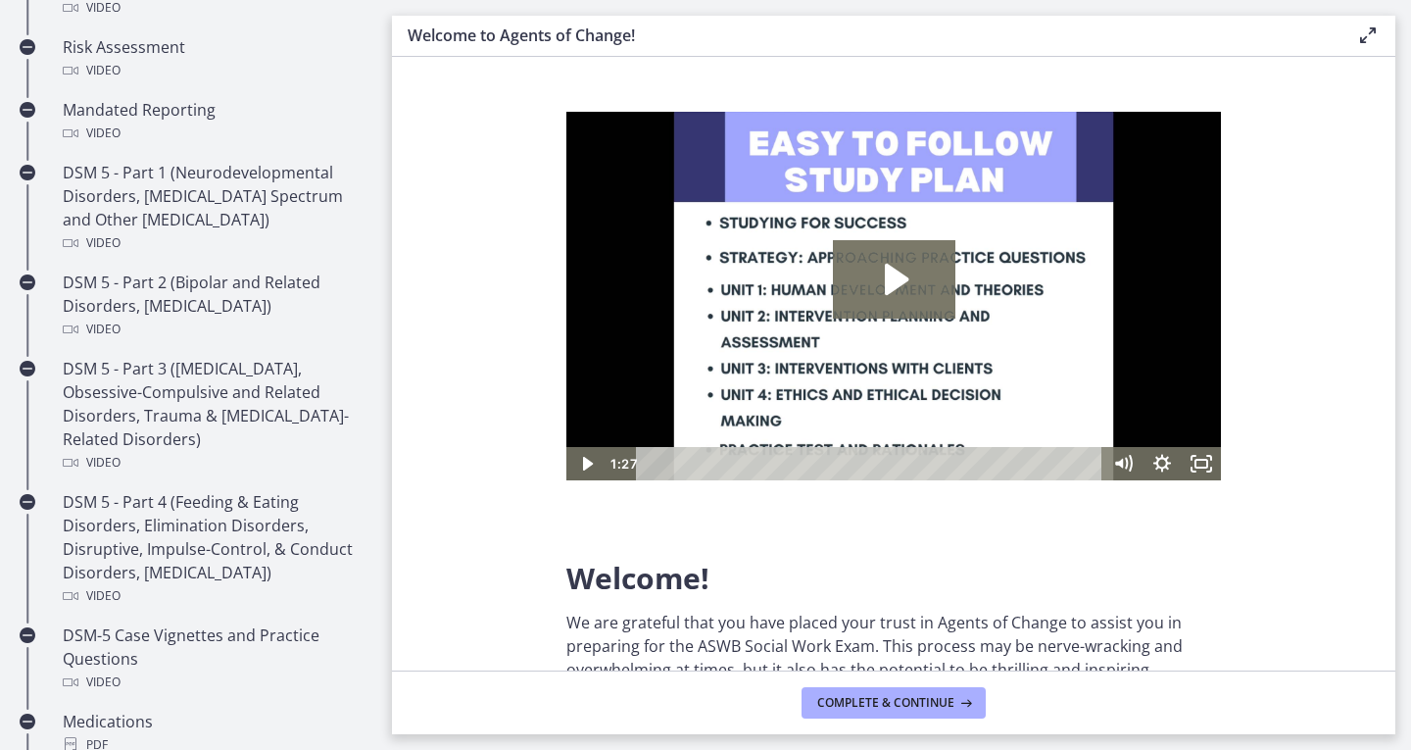
scroll to position [458, 0]
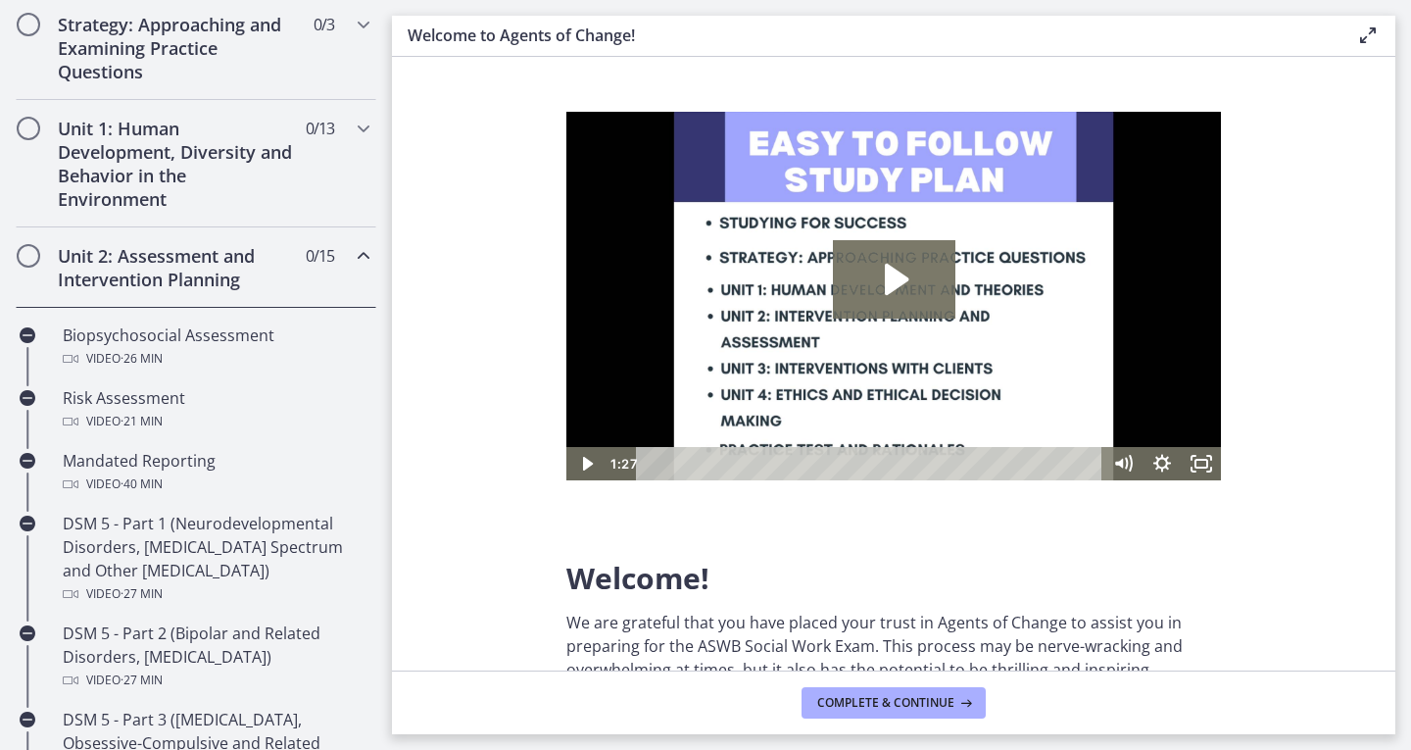
click at [352, 264] on icon "Chapters" at bounding box center [364, 256] width 24 height 24
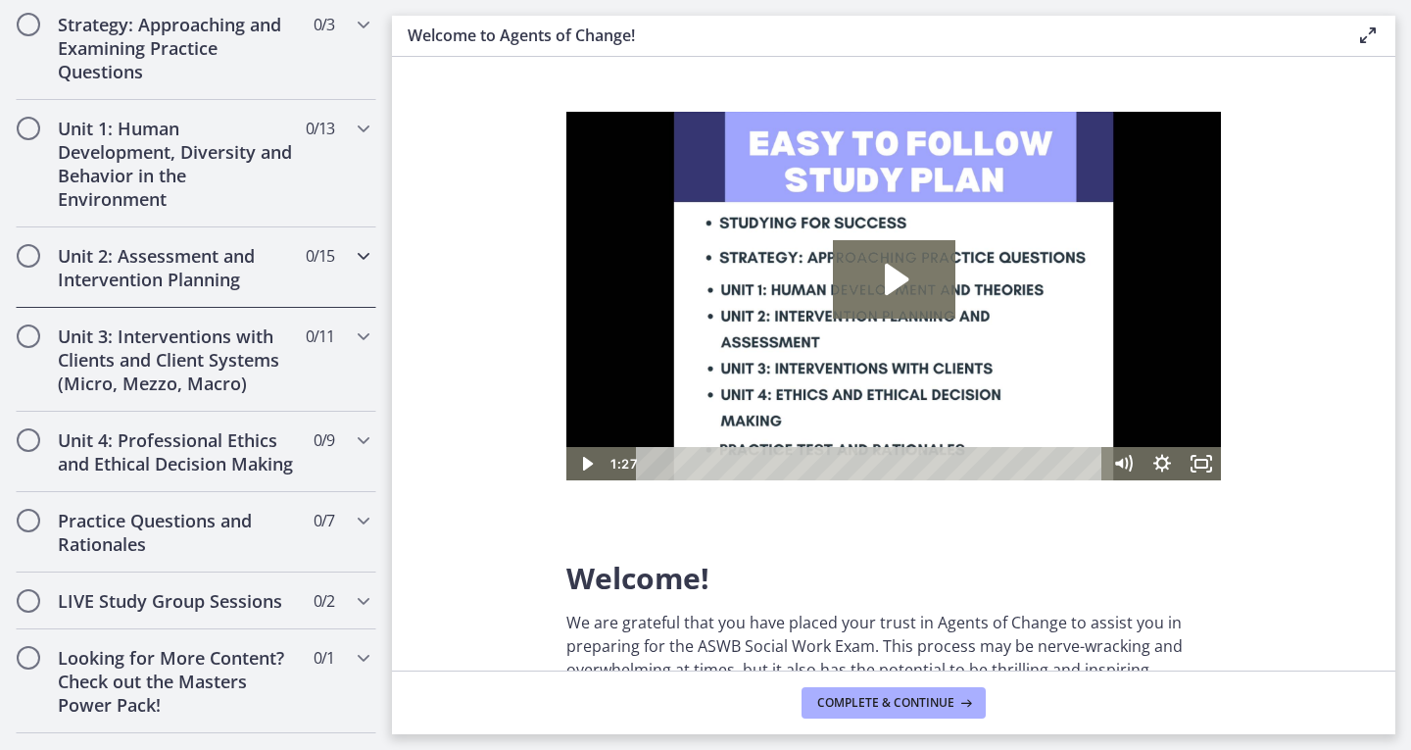
click at [352, 264] on icon "Chapters" at bounding box center [364, 256] width 24 height 24
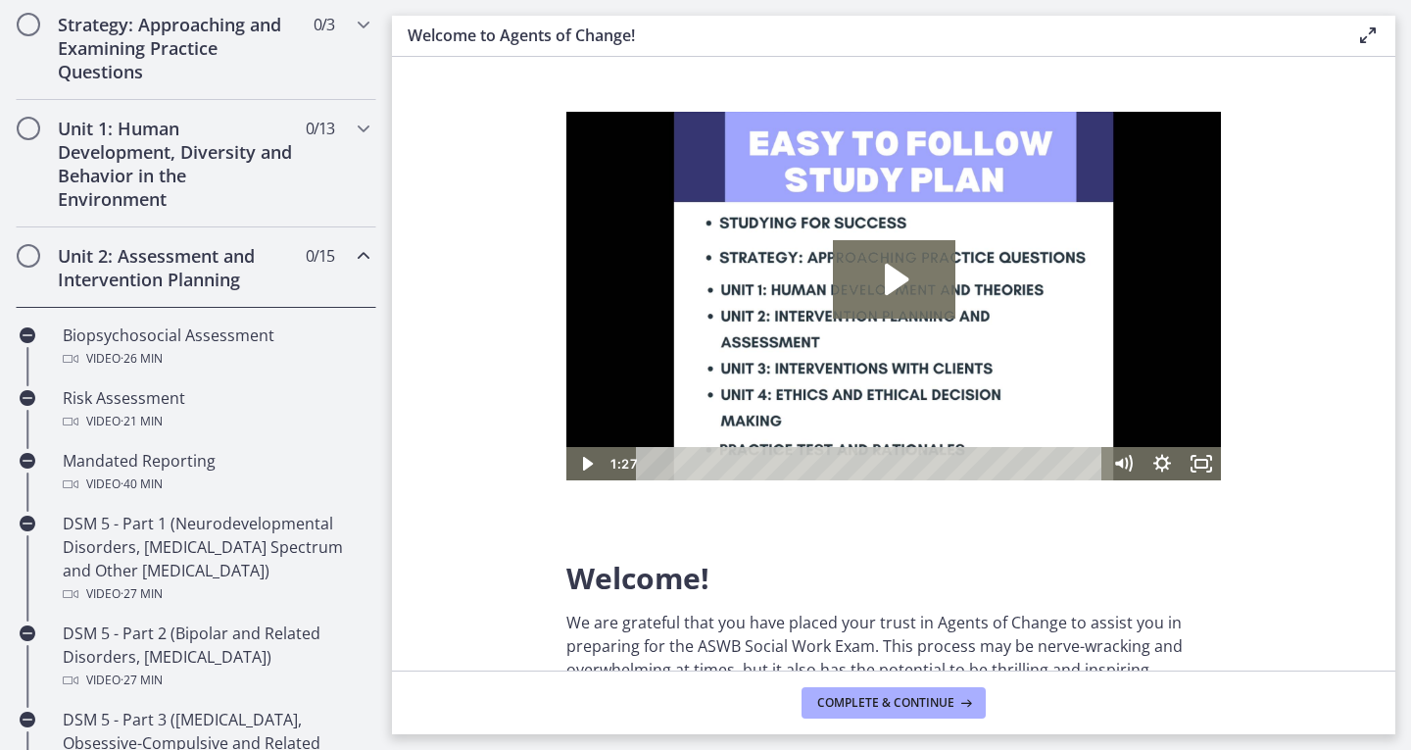
click at [267, 279] on h2 "Unit 2: Assessment and Intervention Planning" at bounding box center [177, 267] width 239 height 47
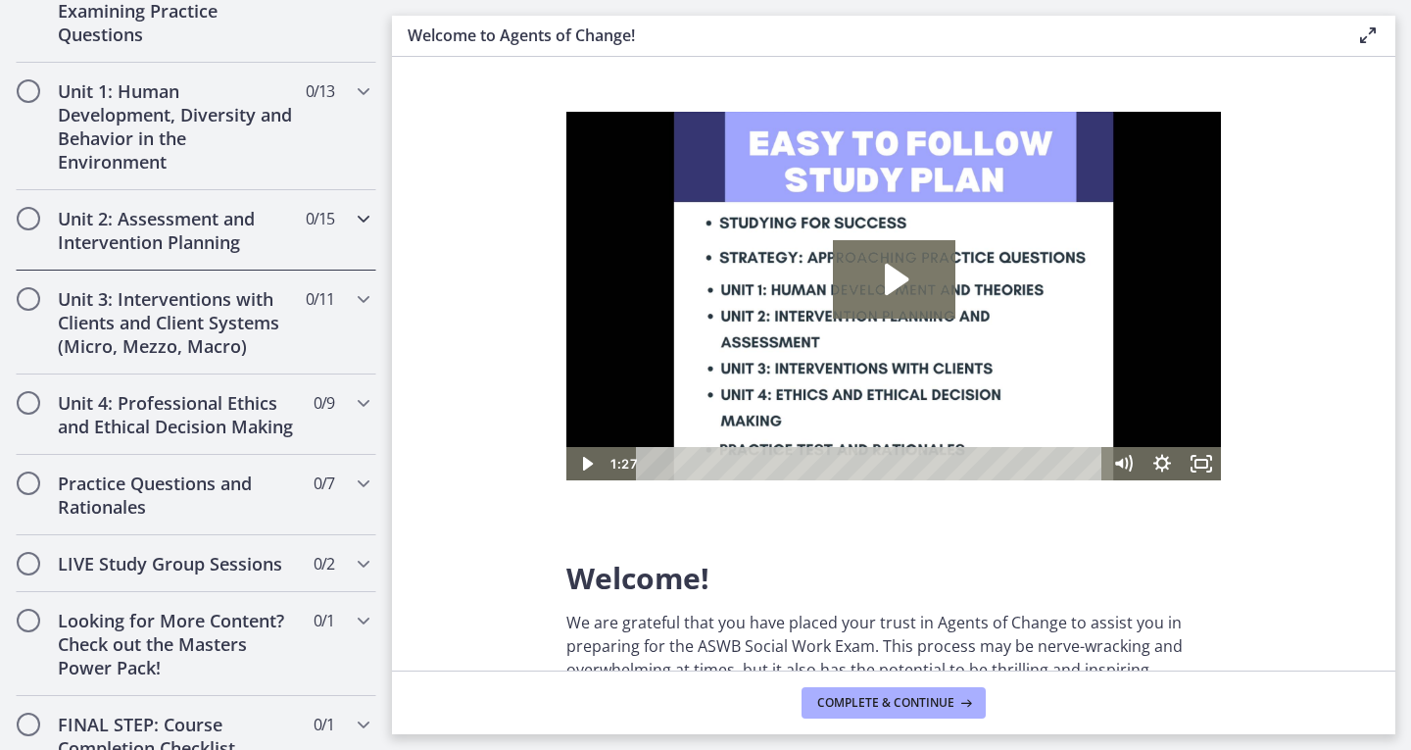
scroll to position [889, 0]
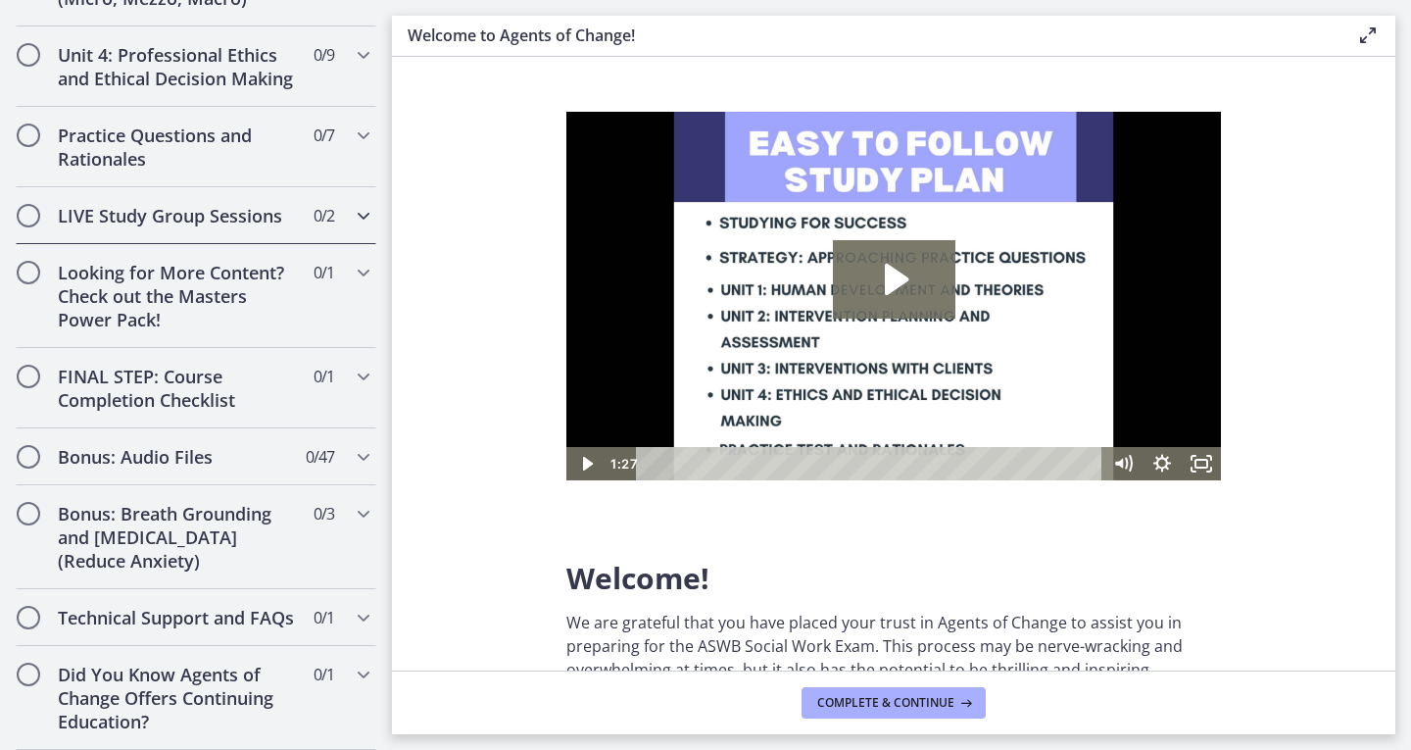
click at [314, 204] on span "0 / 2 Completed" at bounding box center [324, 216] width 21 height 24
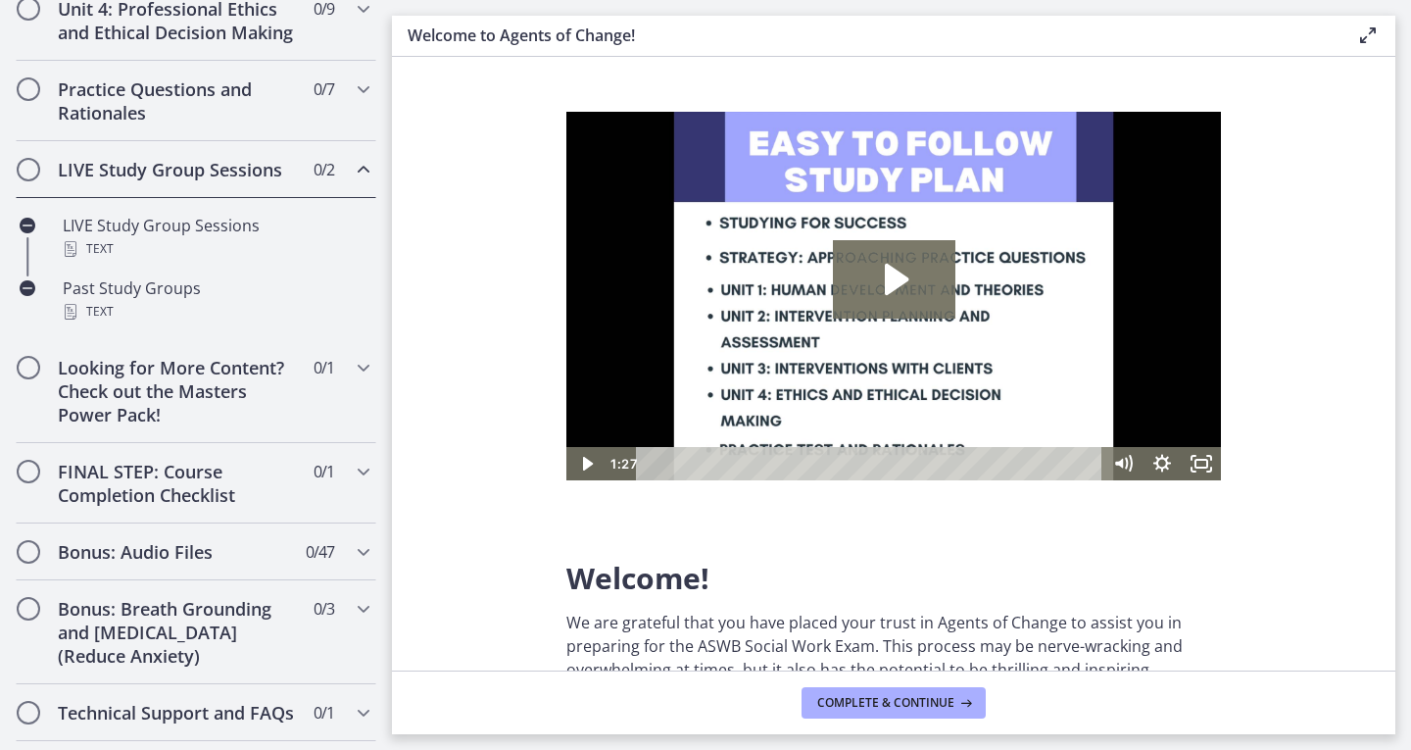
click at [314, 181] on span "0 / 2 Completed" at bounding box center [324, 170] width 21 height 24
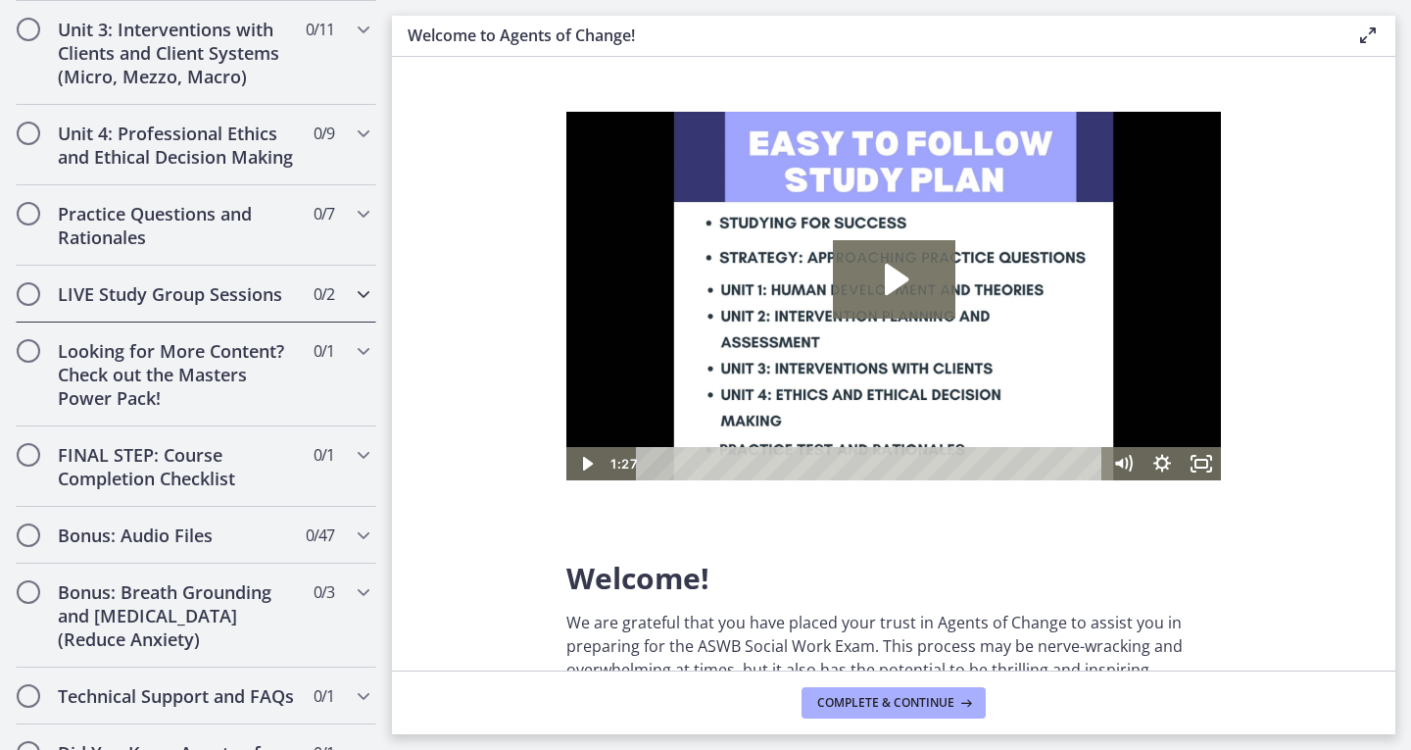
scroll to position [769, 0]
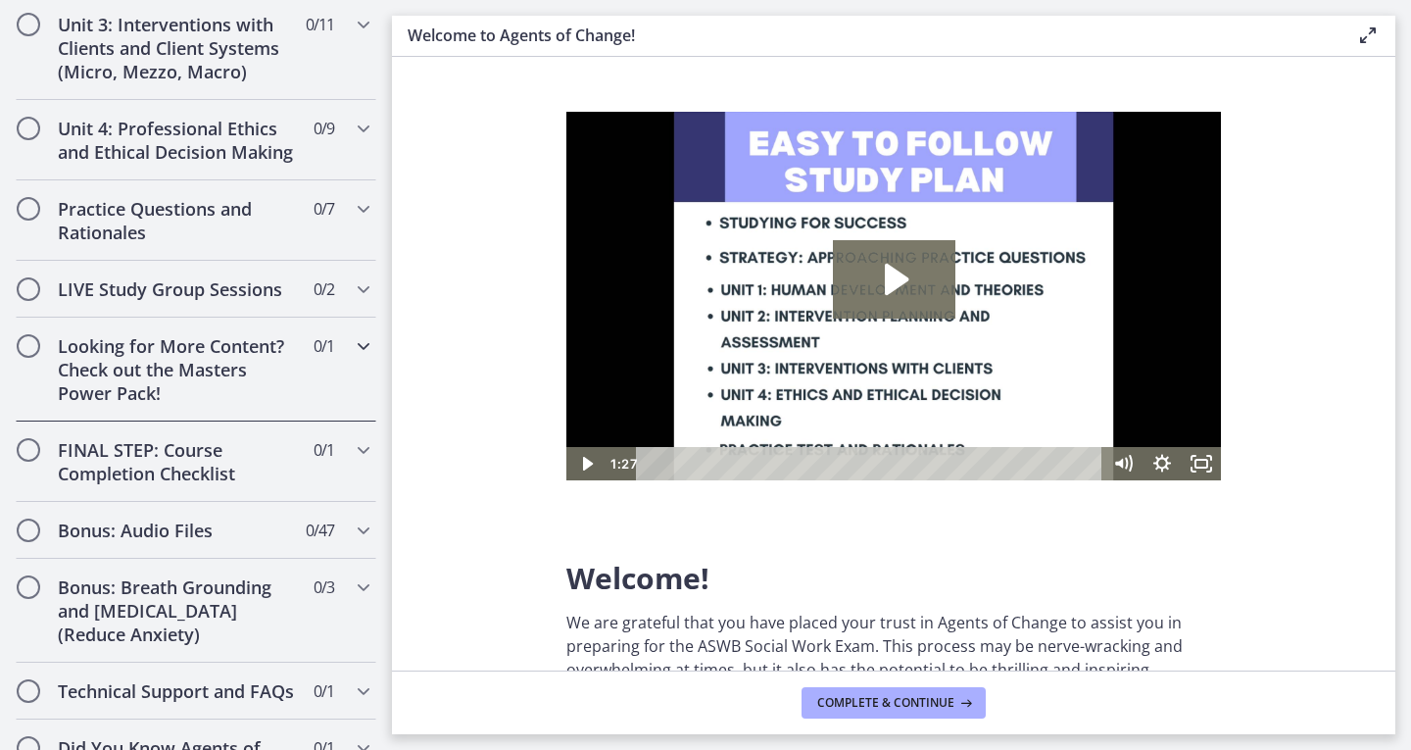
click at [219, 386] on h2 "Looking for More Content? Check out the Masters Power Pack!" at bounding box center [177, 369] width 239 height 71
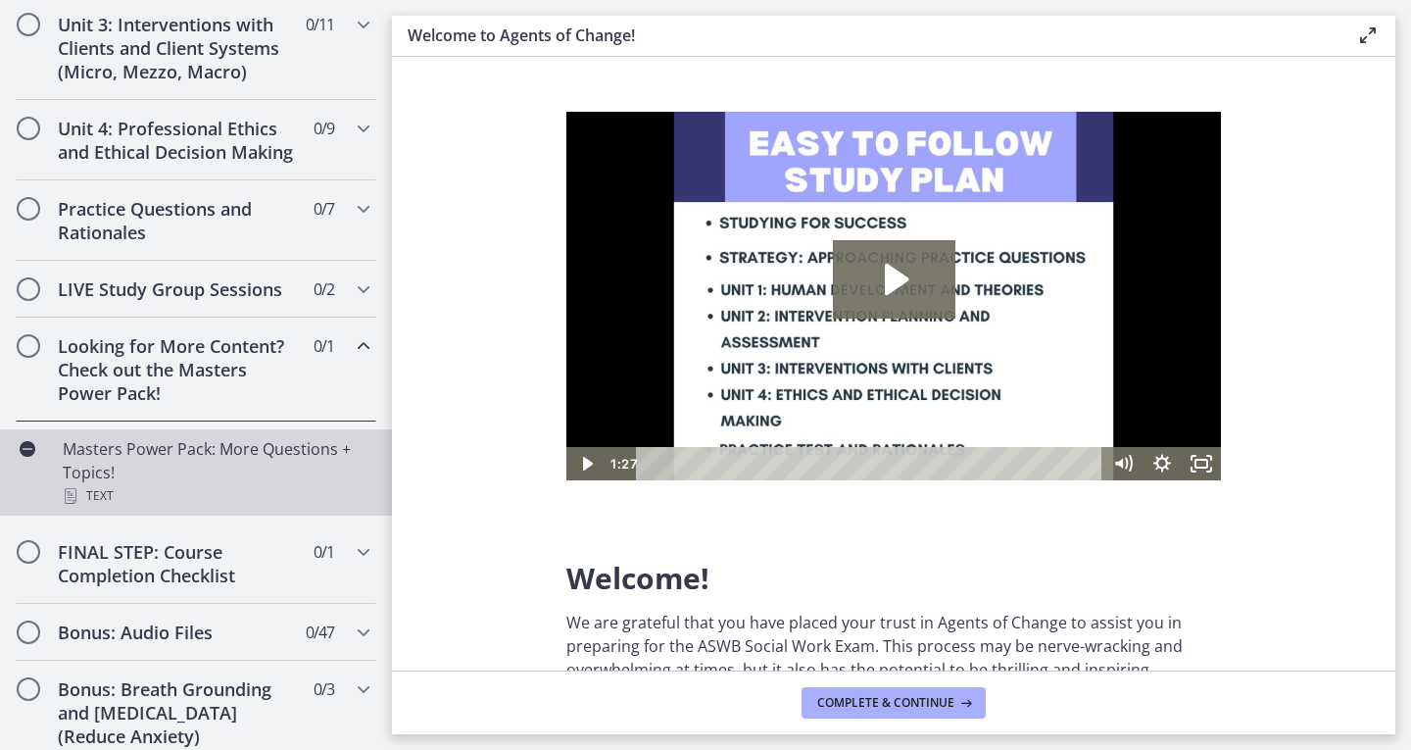
click at [176, 488] on div "Masters Power Pack: More Questions + Topics! Text" at bounding box center [216, 472] width 306 height 71
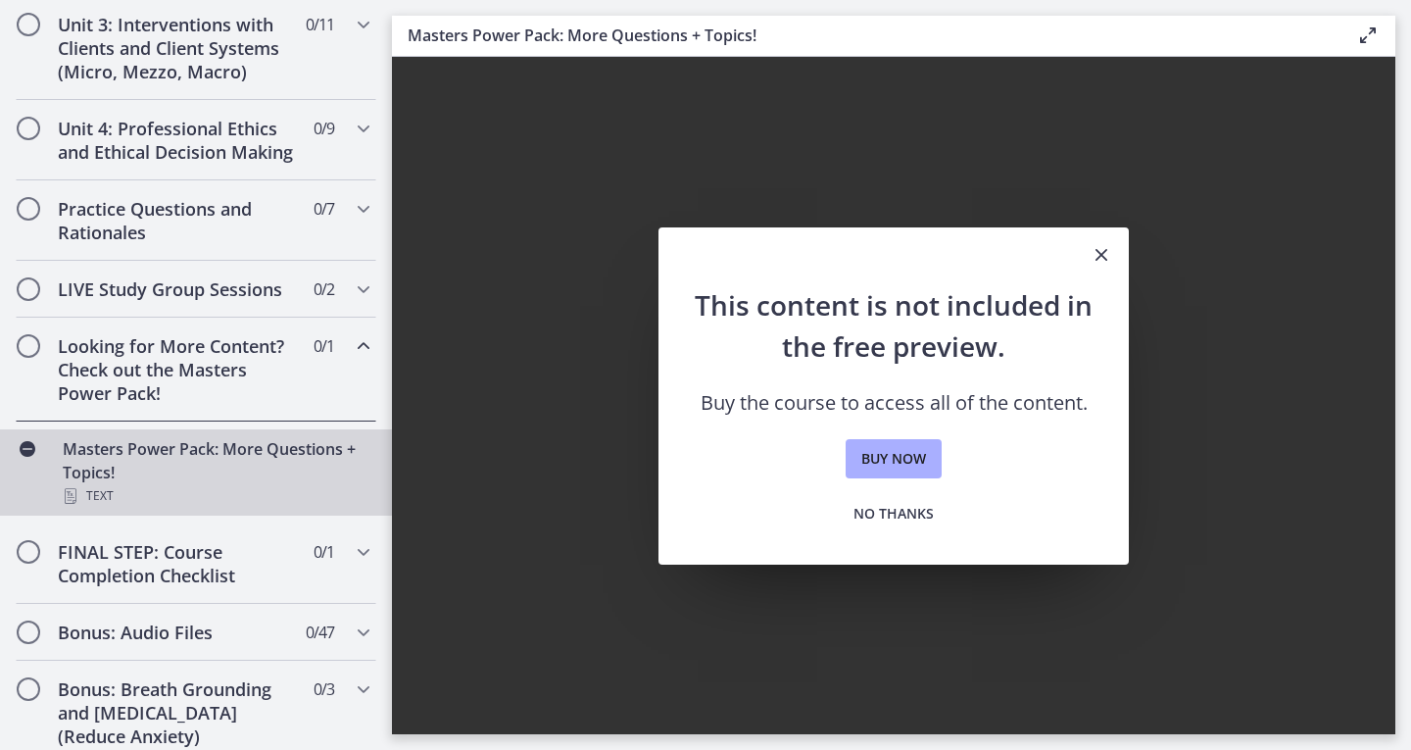
click at [1100, 245] on icon "Close" at bounding box center [1102, 255] width 24 height 24
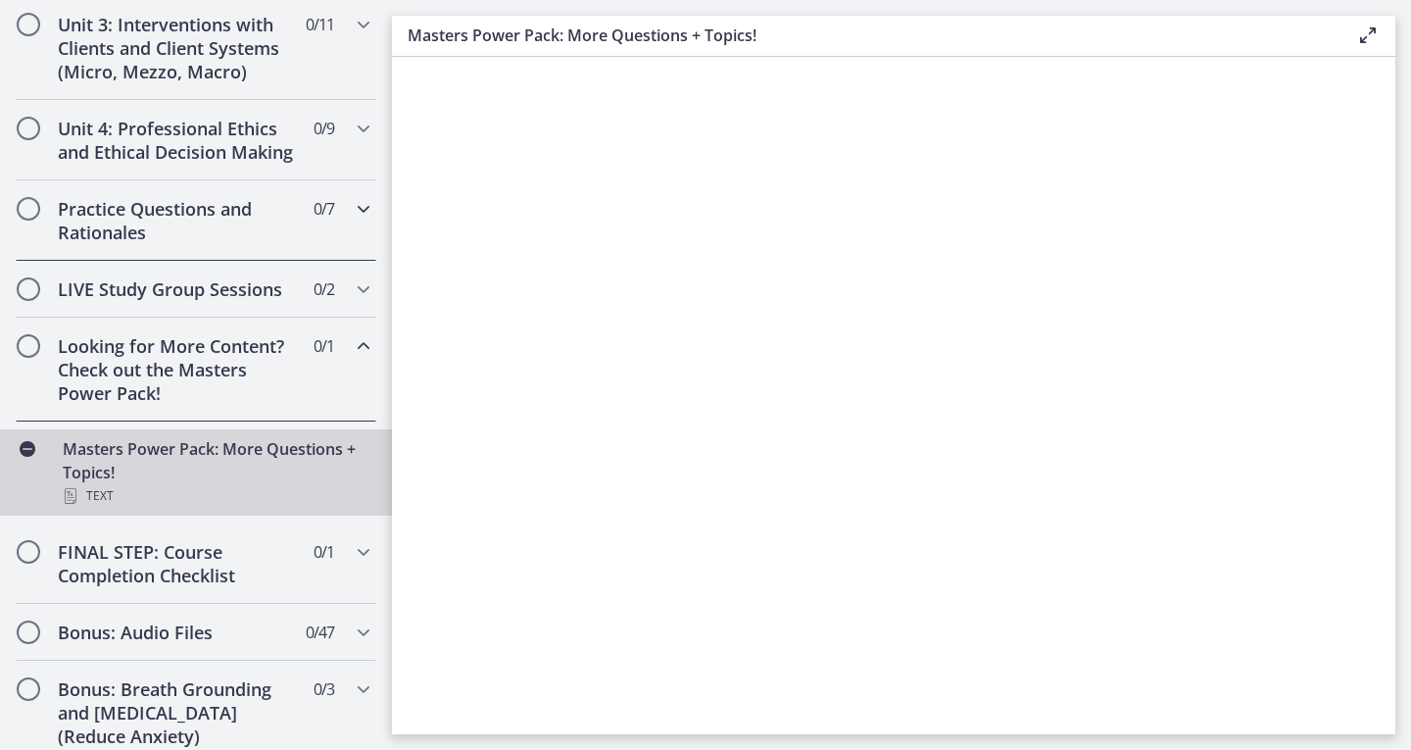
click at [269, 244] on h2 "Practice Questions and Rationales" at bounding box center [177, 220] width 239 height 47
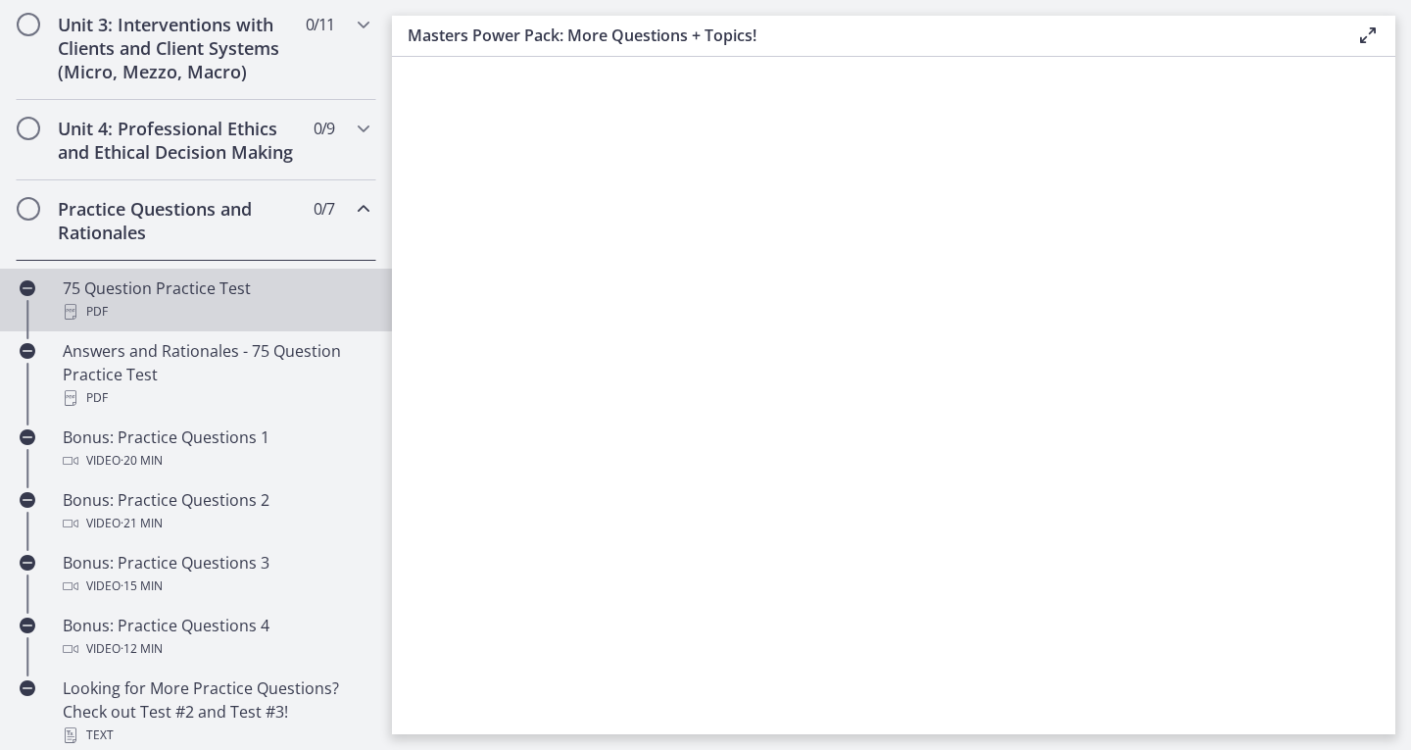
click at [216, 306] on div "75 Question Practice Test PDF" at bounding box center [216, 299] width 306 height 47
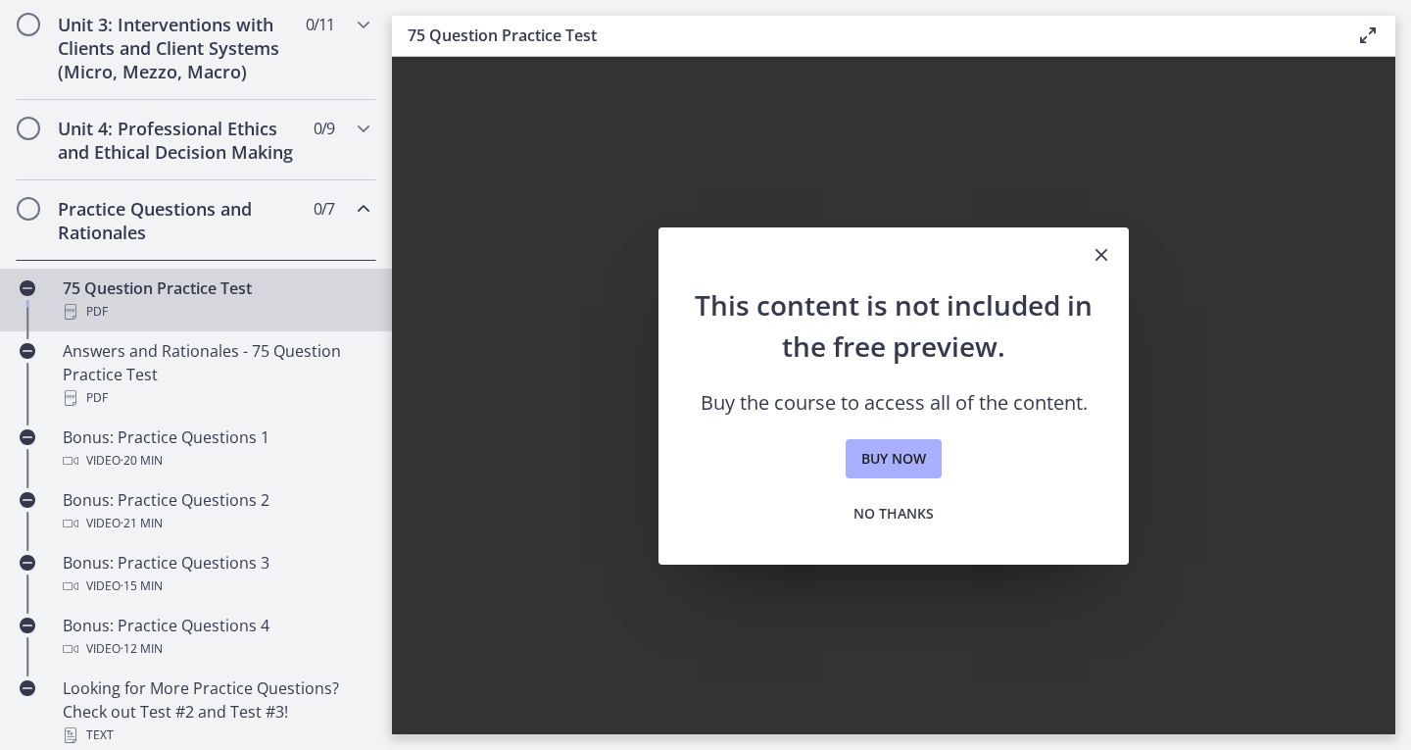
click at [1102, 249] on icon "Close" at bounding box center [1102, 255] width 24 height 24
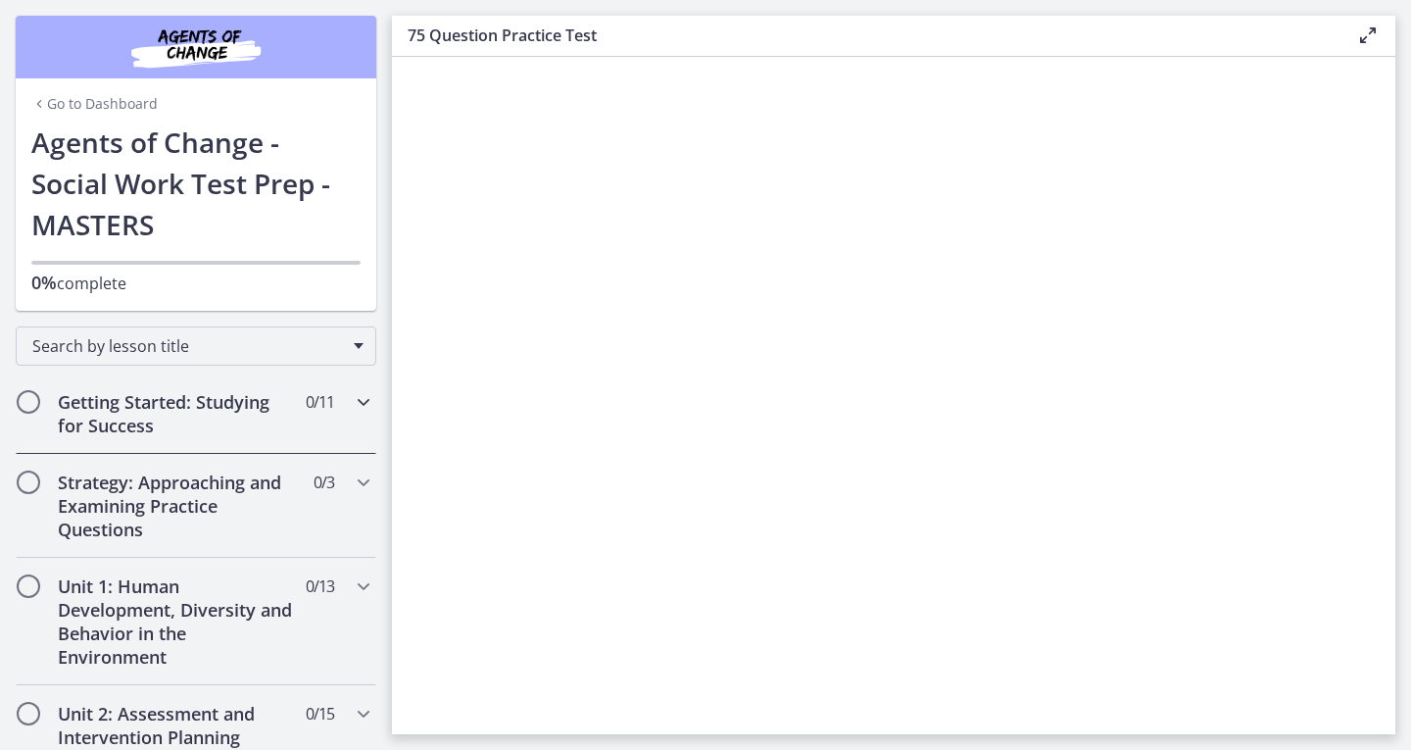
click at [166, 443] on div "Getting Started: Studying for Success 0 / 11 Completed" at bounding box center [196, 413] width 361 height 80
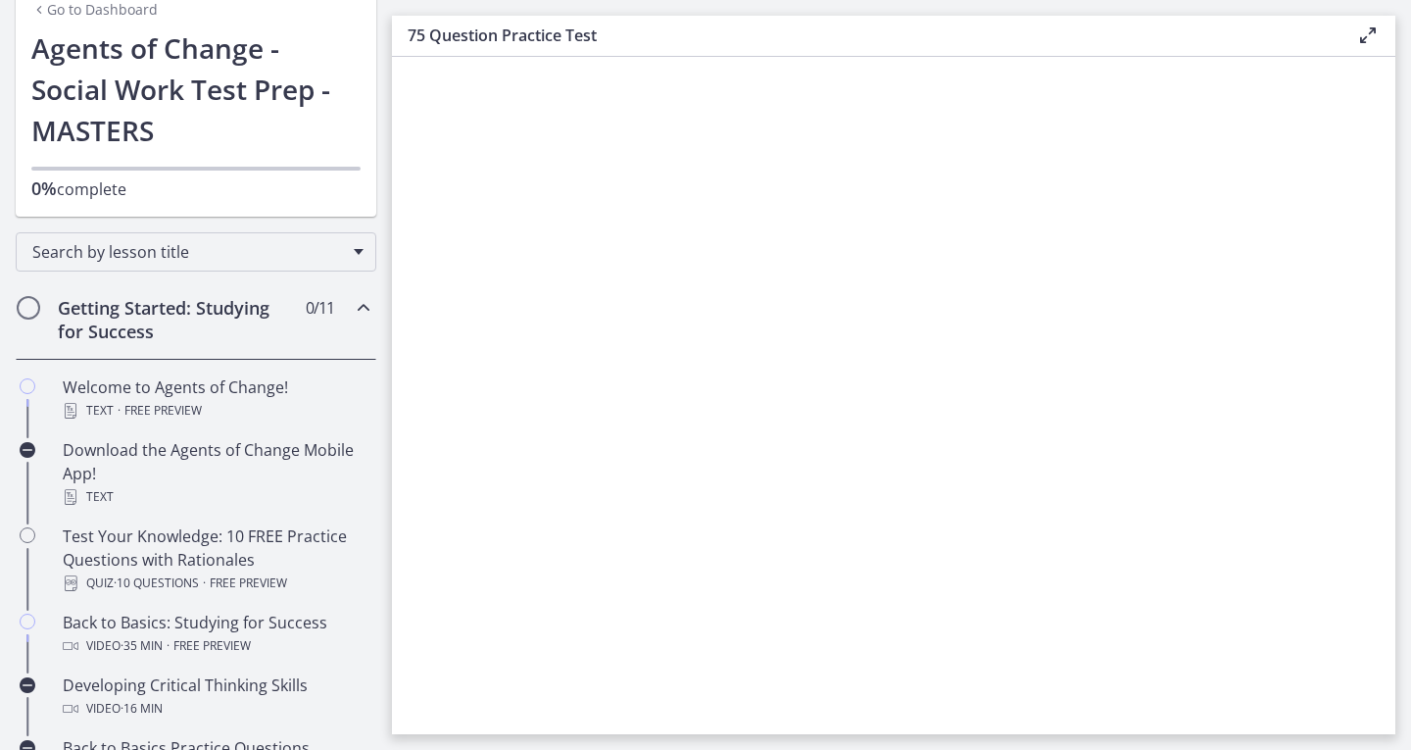
scroll to position [96, 0]
